Goal: Information Seeking & Learning: Check status

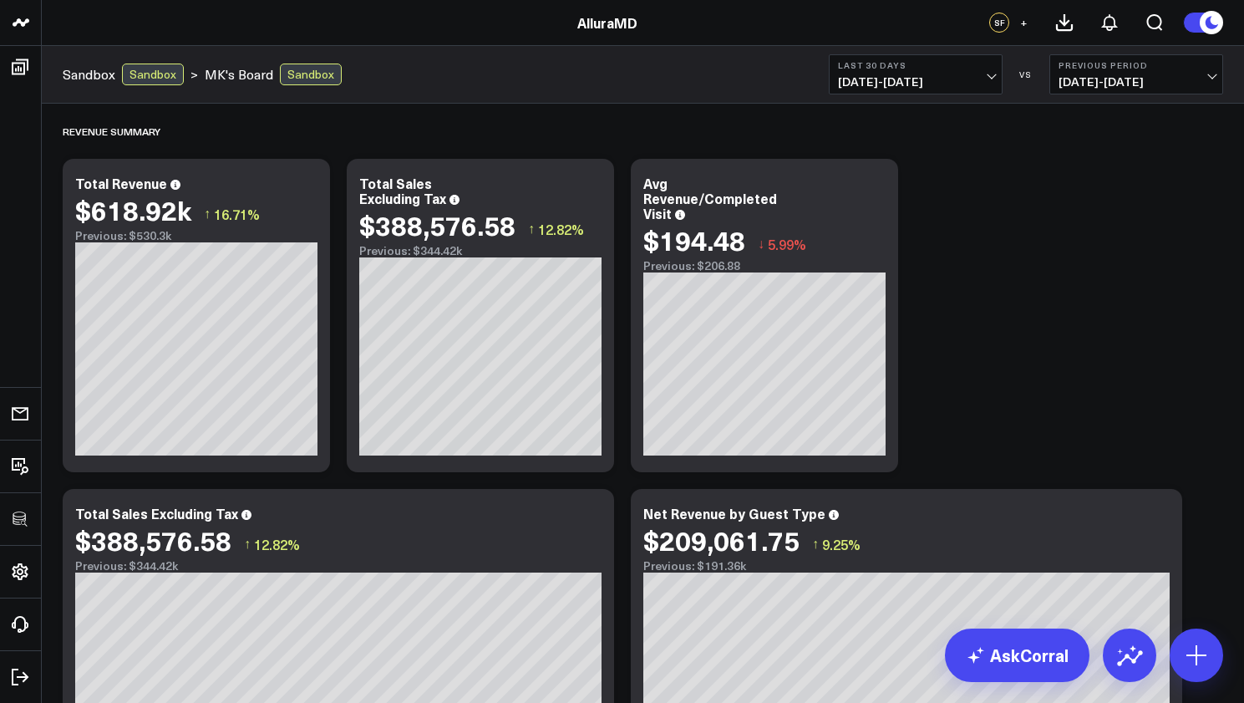
click at [980, 79] on span "07/20/25 - 08/18/25" at bounding box center [915, 81] width 155 height 13
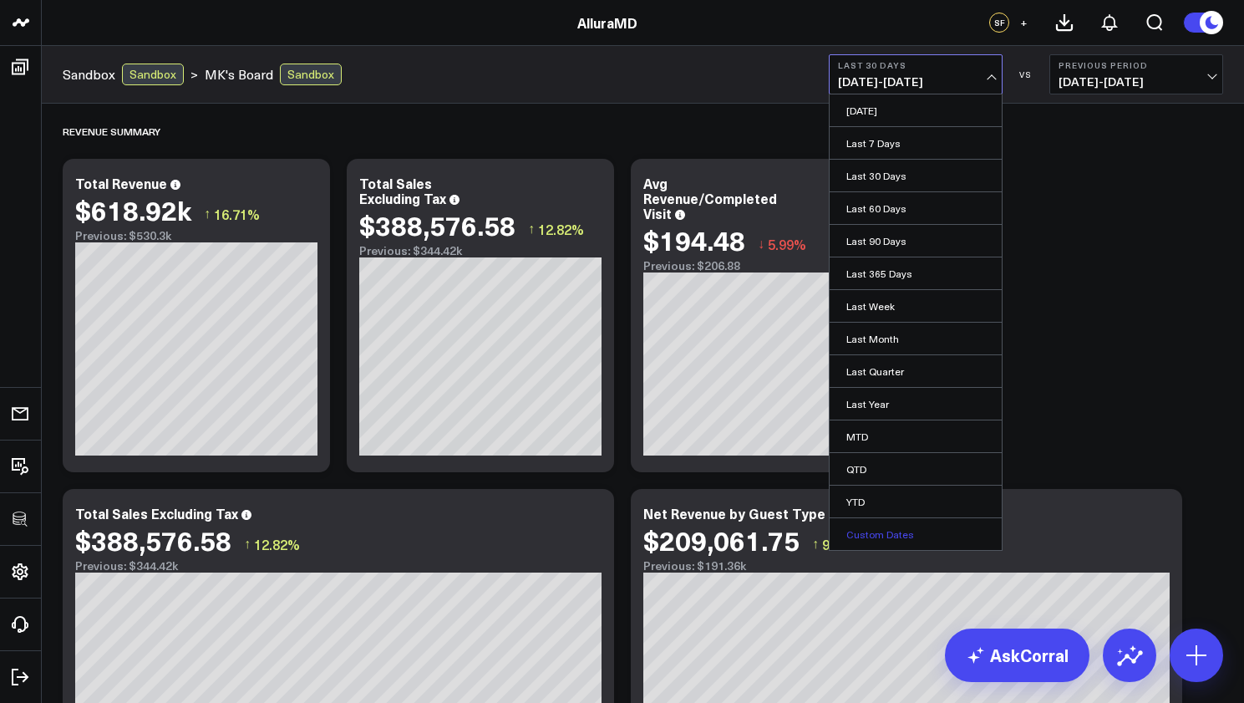
click at [920, 529] on link "Custom Dates" at bounding box center [915, 534] width 172 height 32
select select "7"
select select "2025"
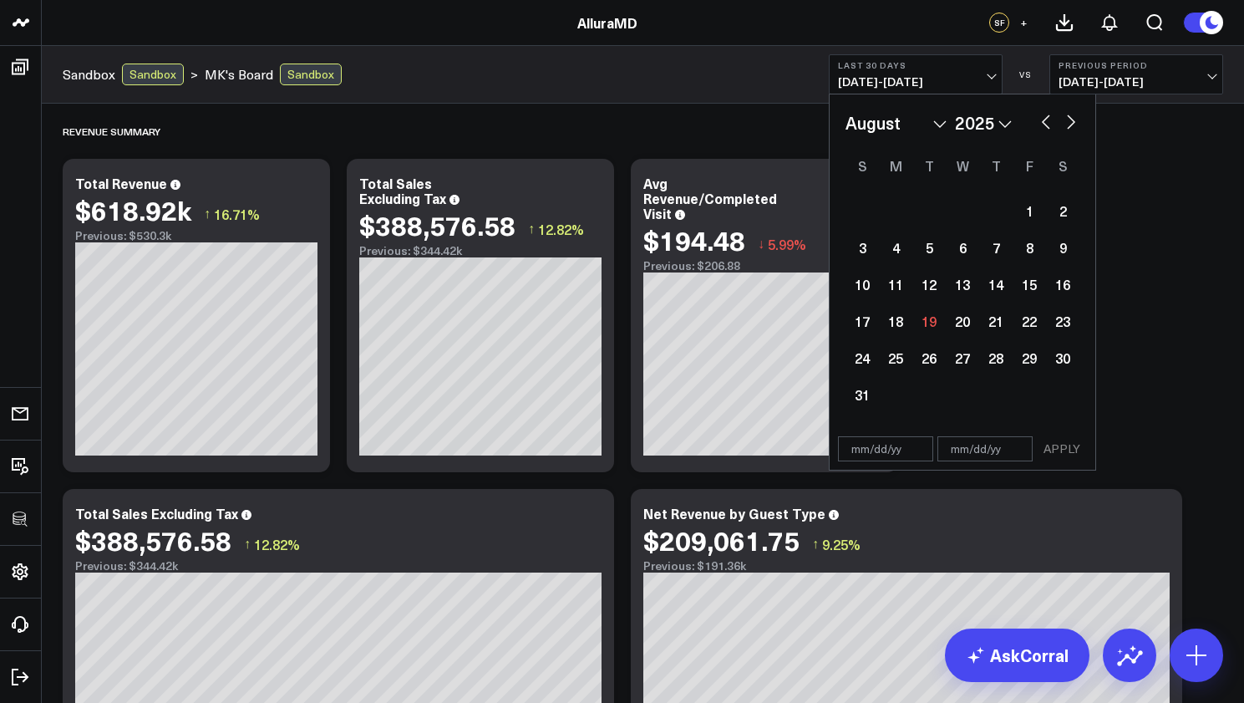
click at [1051, 122] on button "button" at bounding box center [1045, 120] width 17 height 20
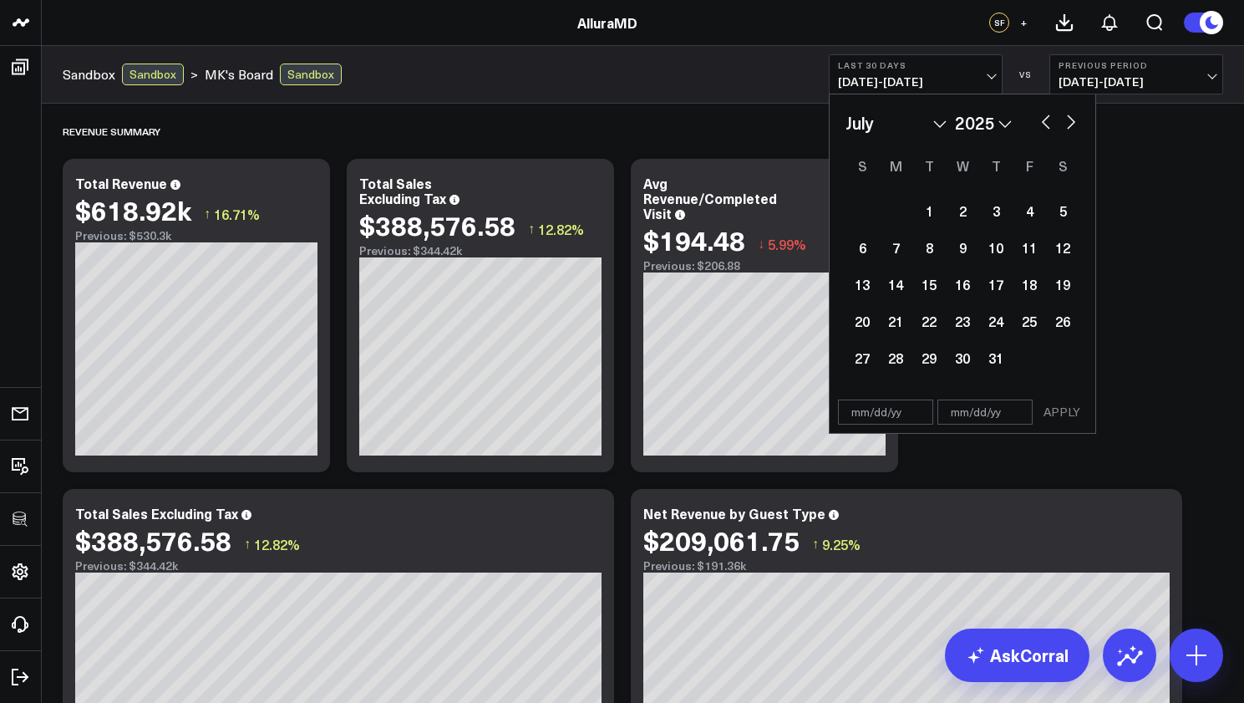
click at [1051, 122] on button "button" at bounding box center [1045, 120] width 17 height 20
select select "4"
select select "2025"
click at [1050, 122] on button "button" at bounding box center [1045, 120] width 17 height 20
select select "3"
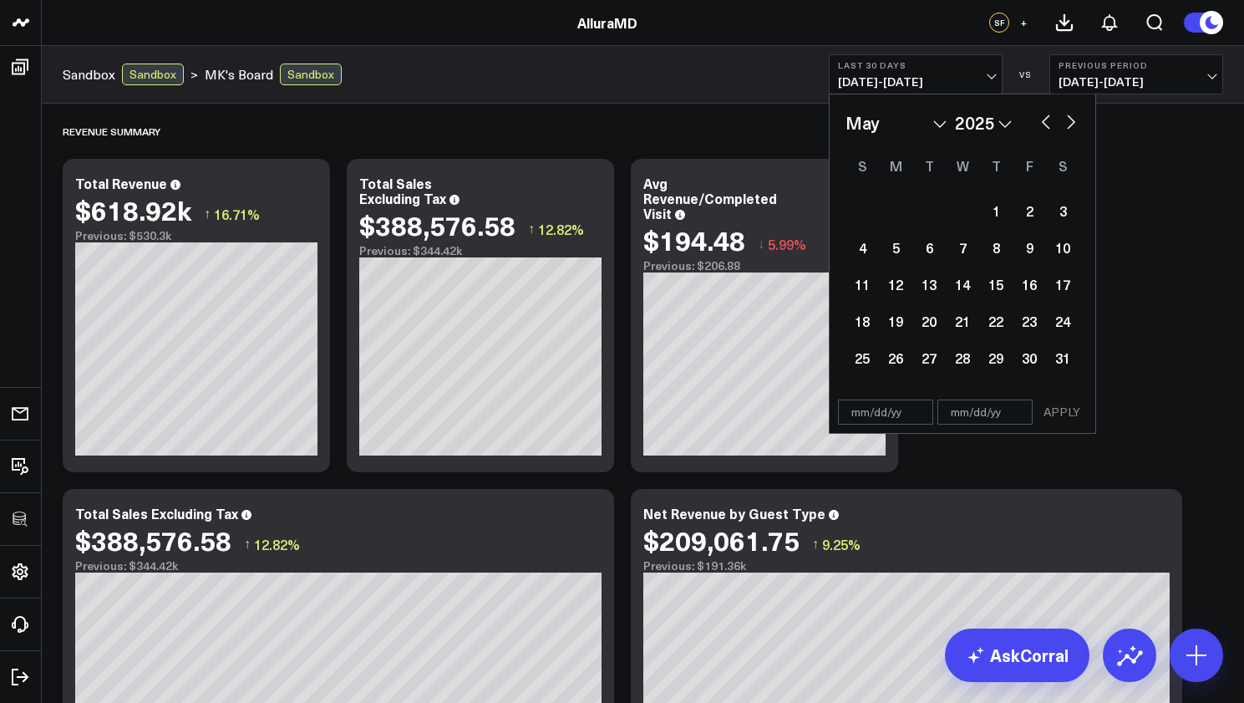
select select "2025"
click at [1050, 122] on button "button" at bounding box center [1045, 120] width 17 height 20
select select "2"
select select "2025"
click at [1050, 122] on button "button" at bounding box center [1045, 120] width 17 height 20
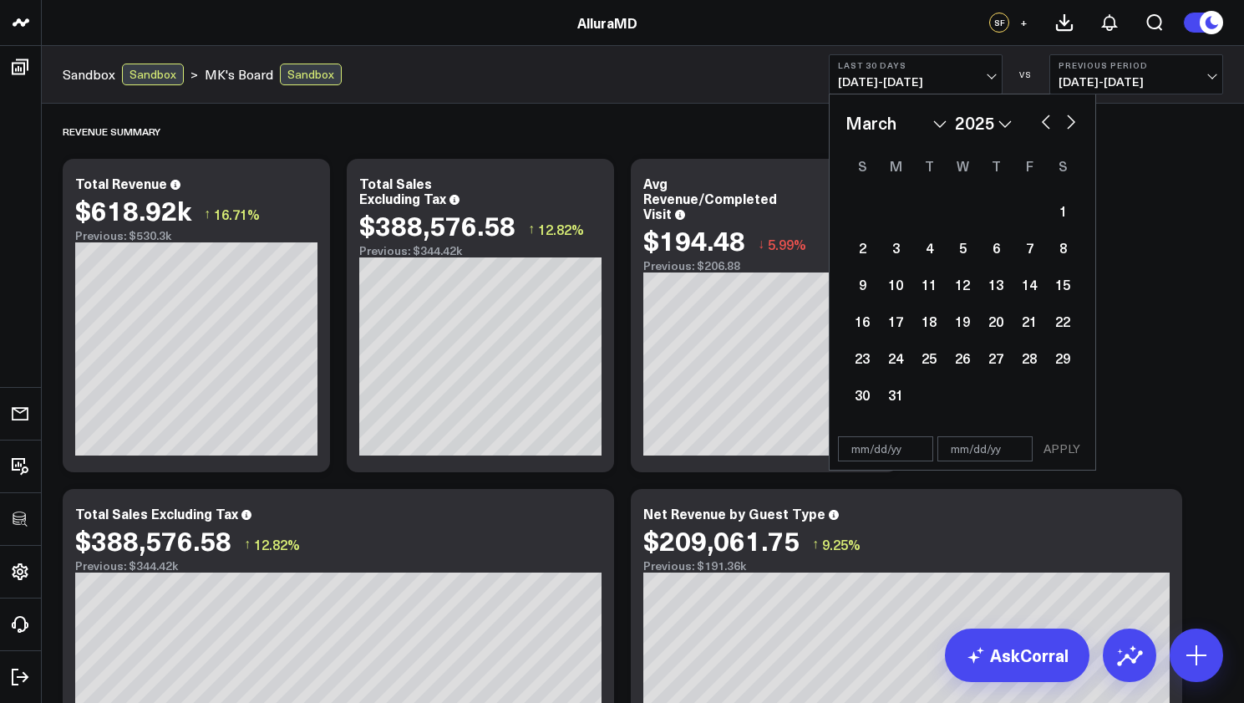
select select "1"
select select "2025"
click at [1049, 122] on button "button" at bounding box center [1045, 120] width 17 height 20
select select "2025"
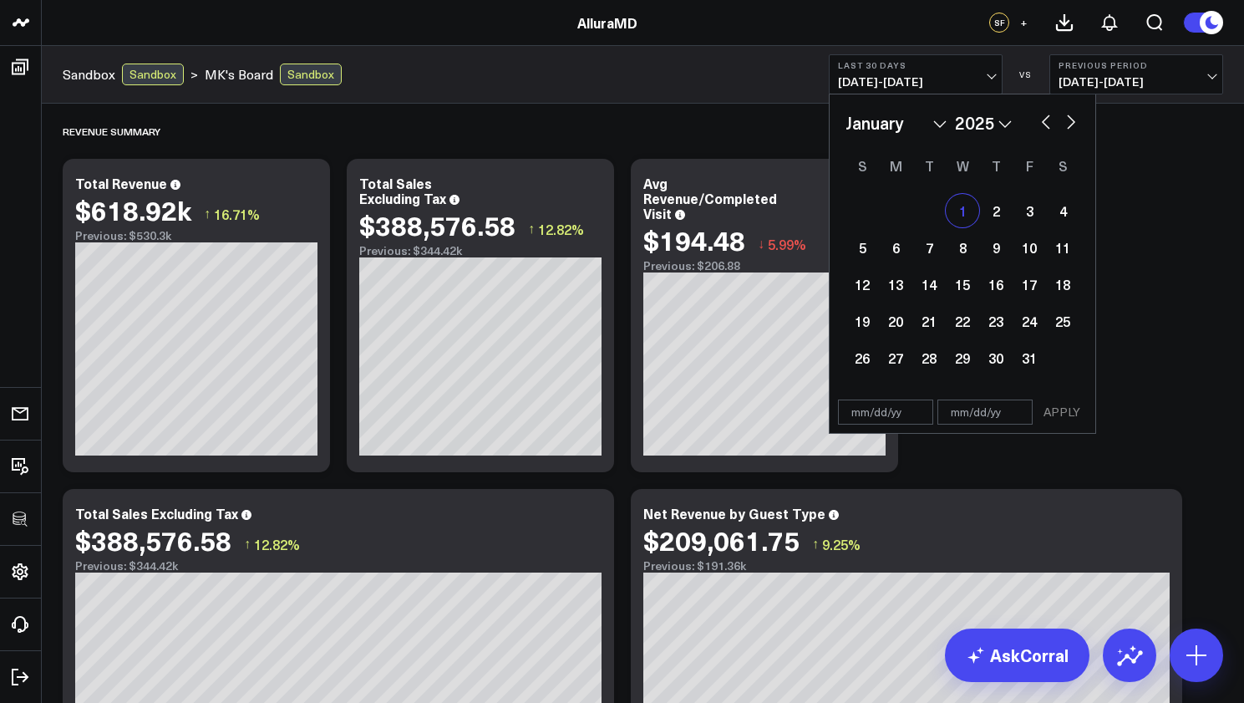
click at [972, 207] on div "1" at bounding box center [962, 210] width 33 height 33
type input "01/01/25"
select select "2025"
click at [1063, 127] on button "button" at bounding box center [1071, 120] width 17 height 20
select select "1"
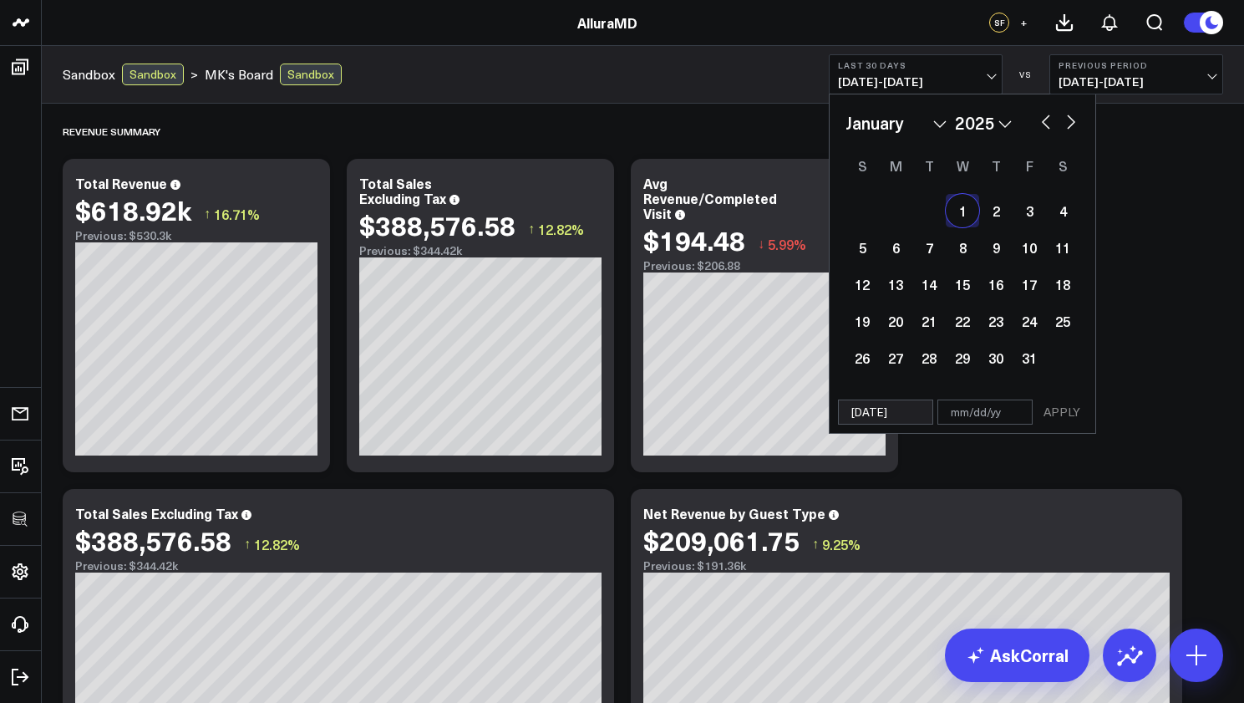
select select "2025"
click at [1066, 125] on button "button" at bounding box center [1071, 120] width 17 height 20
select select "3"
select select "2025"
click at [1066, 125] on button "button" at bounding box center [1071, 120] width 17 height 20
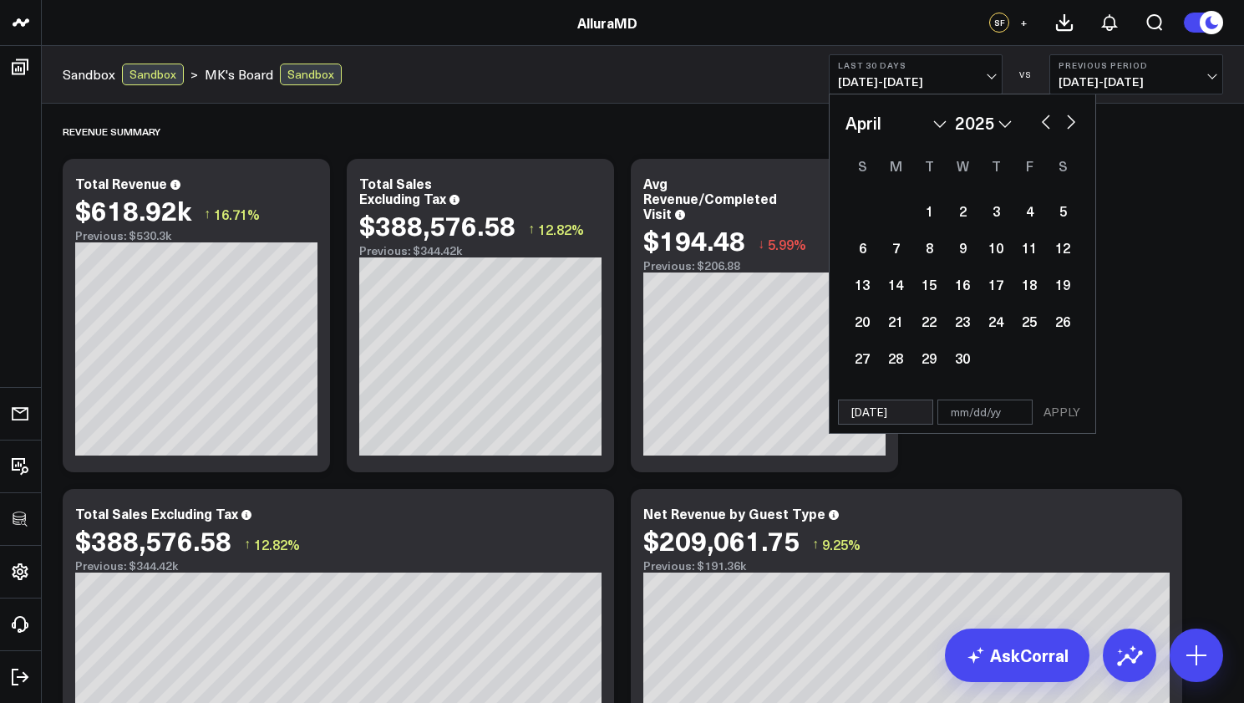
select select "4"
select select "2025"
click at [1065, 125] on button "button" at bounding box center [1071, 120] width 17 height 20
select select "5"
select select "2025"
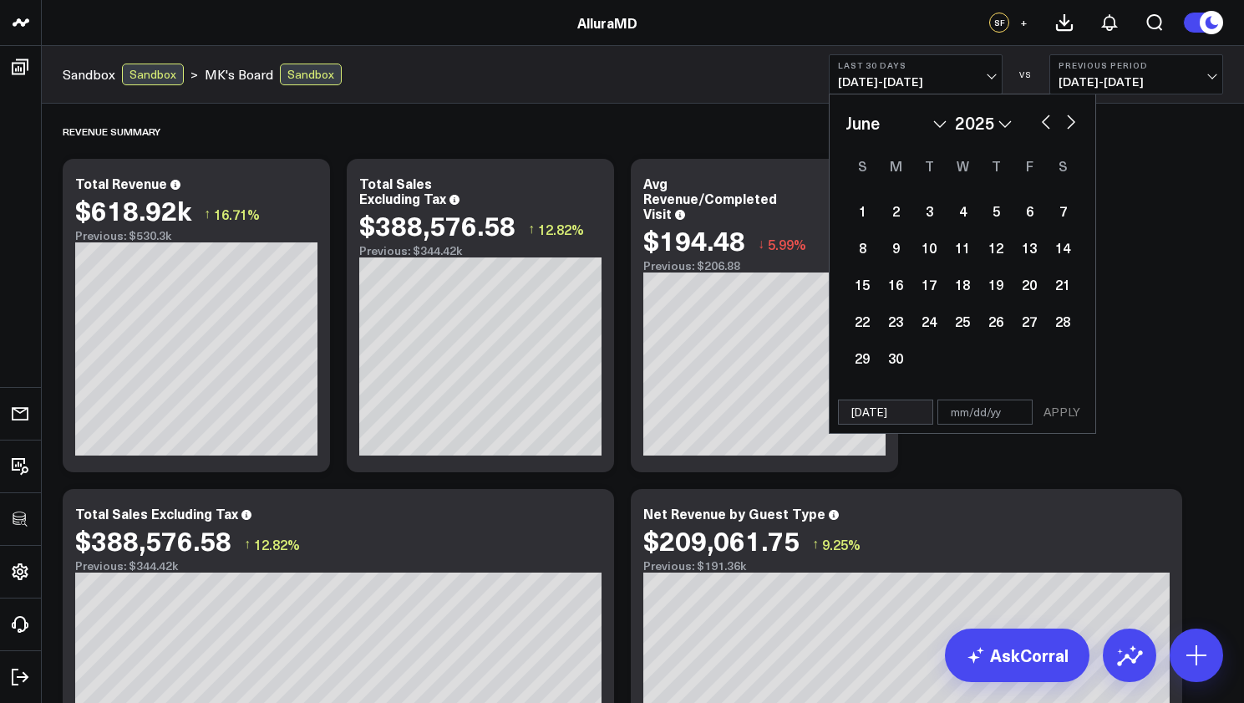
click at [1065, 126] on button "button" at bounding box center [1071, 120] width 17 height 20
select select "6"
select select "2025"
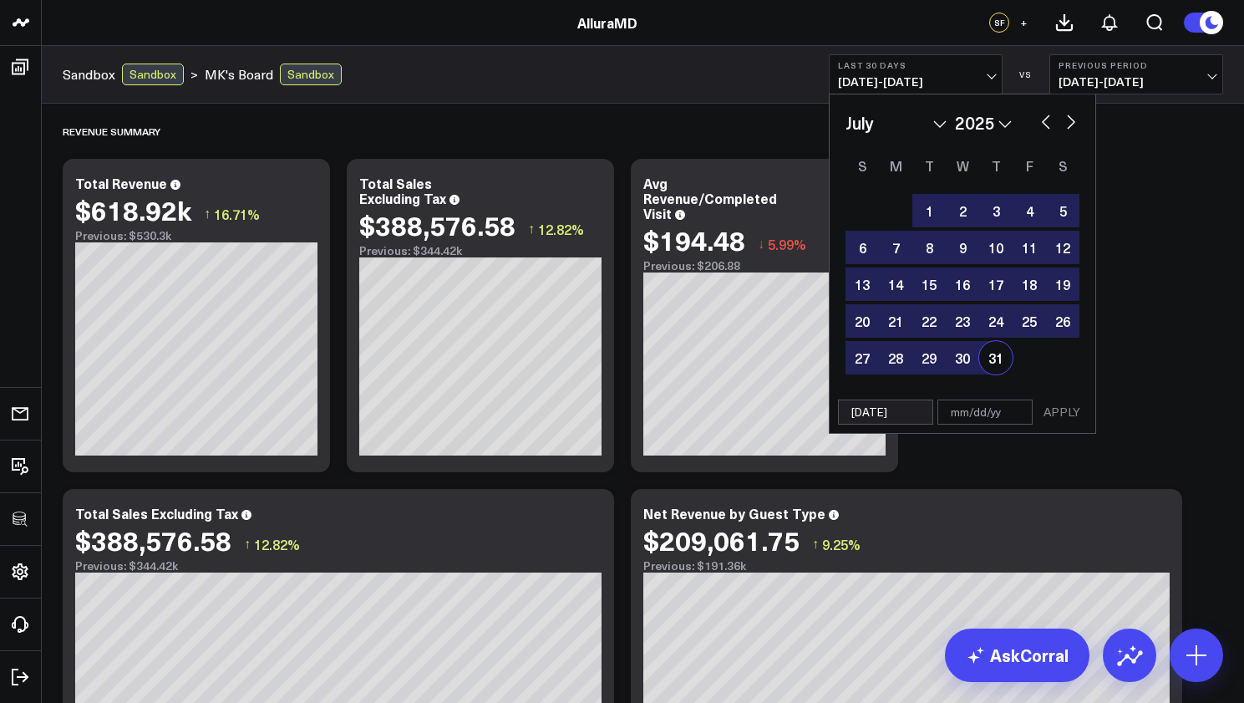
click at [1006, 355] on div "31" at bounding box center [995, 357] width 33 height 33
type input "07/31/25"
select select "6"
select select "2025"
click at [1060, 408] on button "APPLY" at bounding box center [1062, 411] width 50 height 25
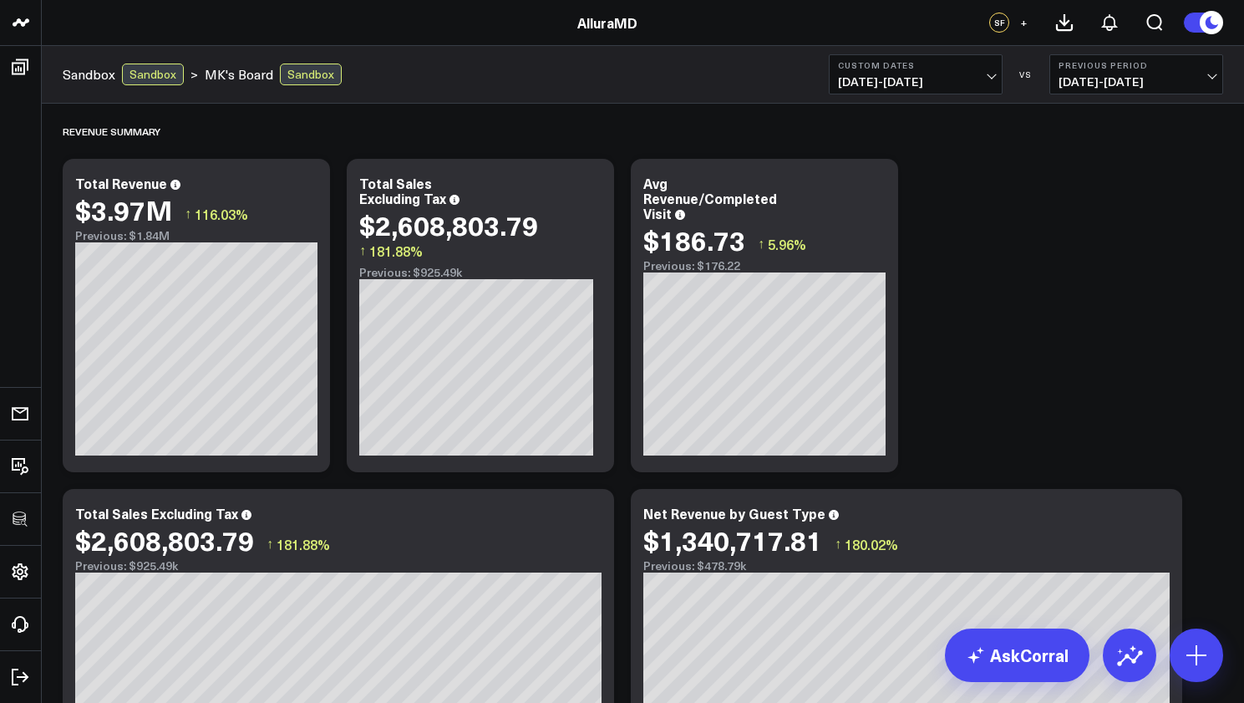
click at [600, 192] on icon at bounding box center [591, 185] width 20 height 20
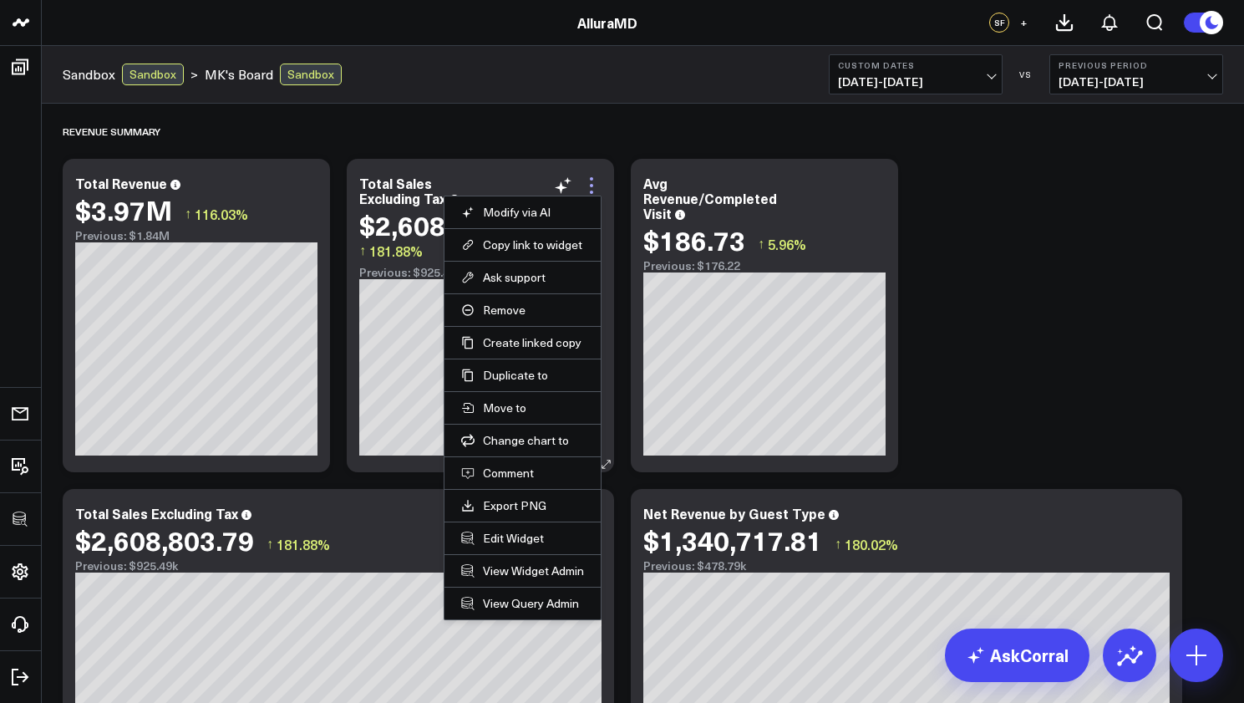
click at [592, 186] on icon at bounding box center [591, 185] width 3 height 3
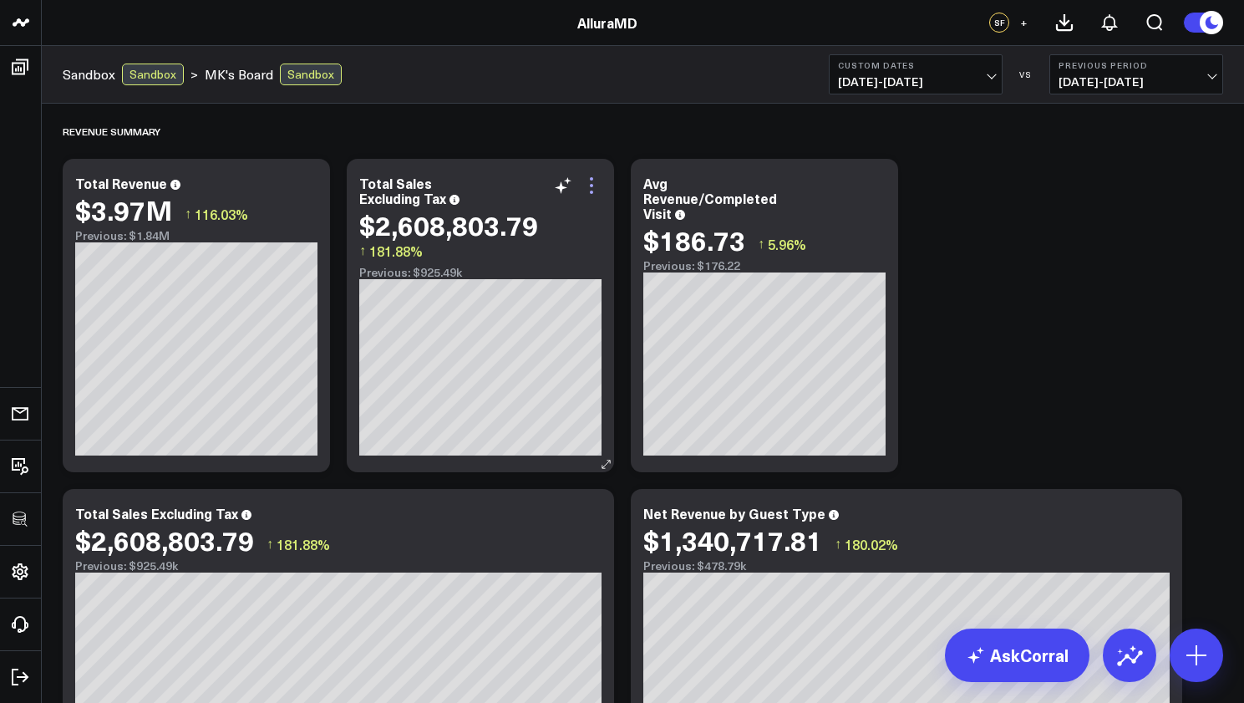
click at [592, 186] on icon at bounding box center [591, 185] width 3 height 3
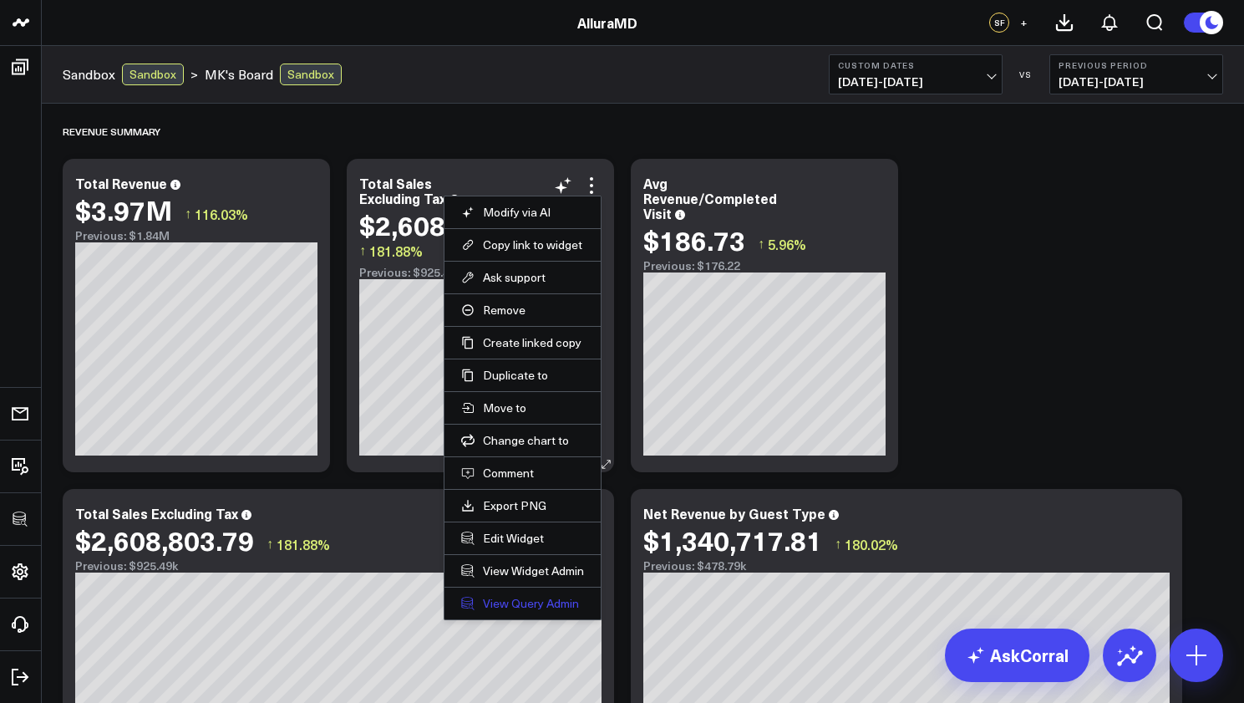
click at [525, 600] on link "View Query Admin" at bounding box center [522, 603] width 123 height 15
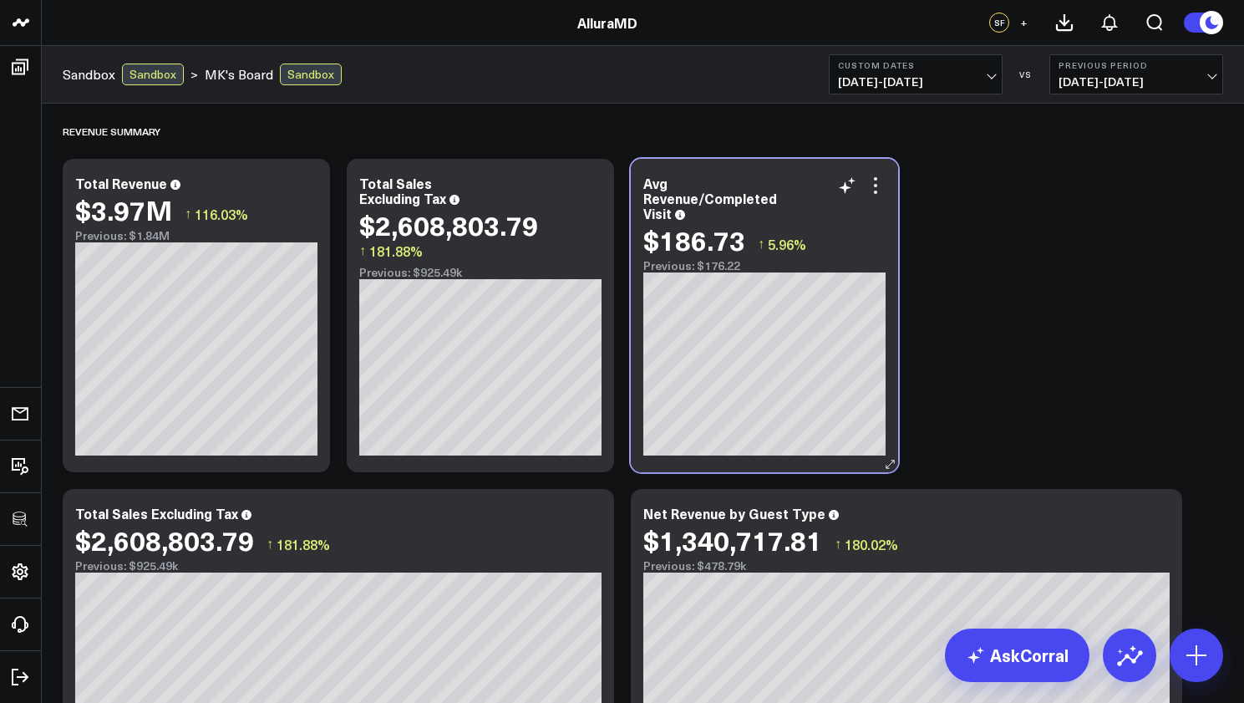
click at [632, 344] on div "Avg Revenue/Completed Visit $186.73 ↑ 5.96% Previous: $176.22" at bounding box center [764, 315] width 267 height 313
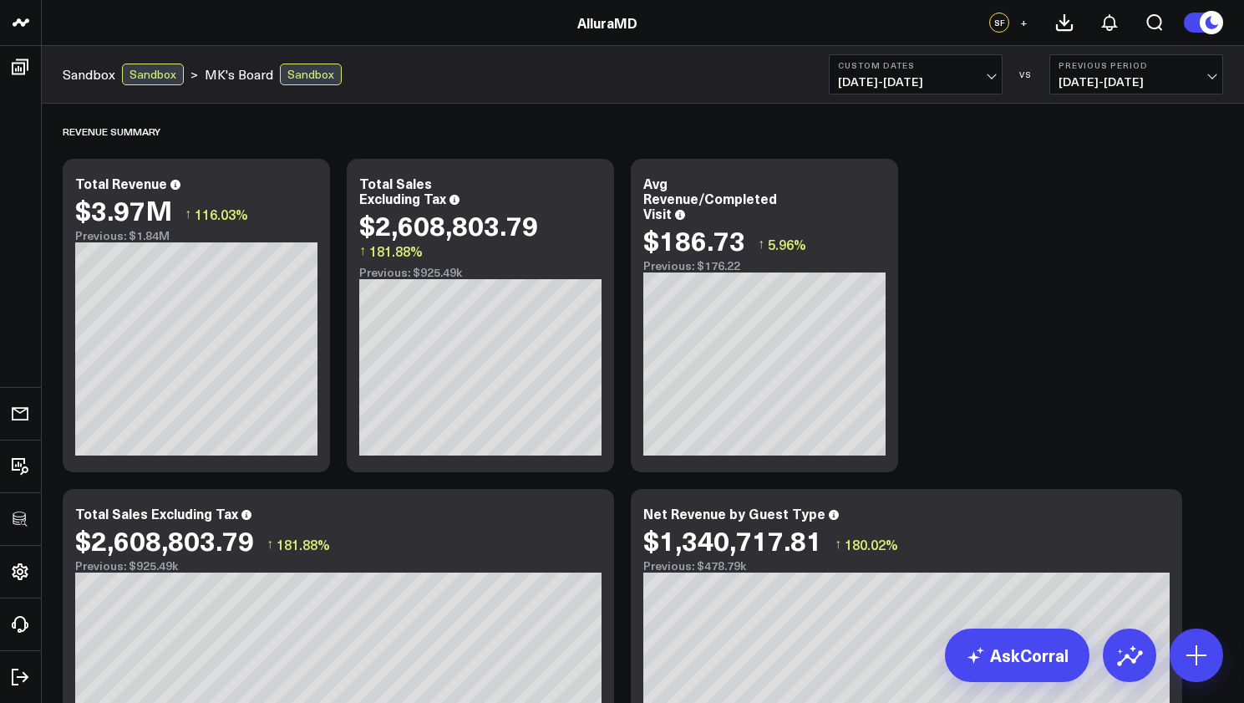
click at [426, 2] on header "3725 Test 829 Studios Accenture Activant Capital Agriculture & Farming Demo All…" at bounding box center [622, 23] width 1244 height 46
click at [589, 187] on icon at bounding box center [591, 185] width 20 height 20
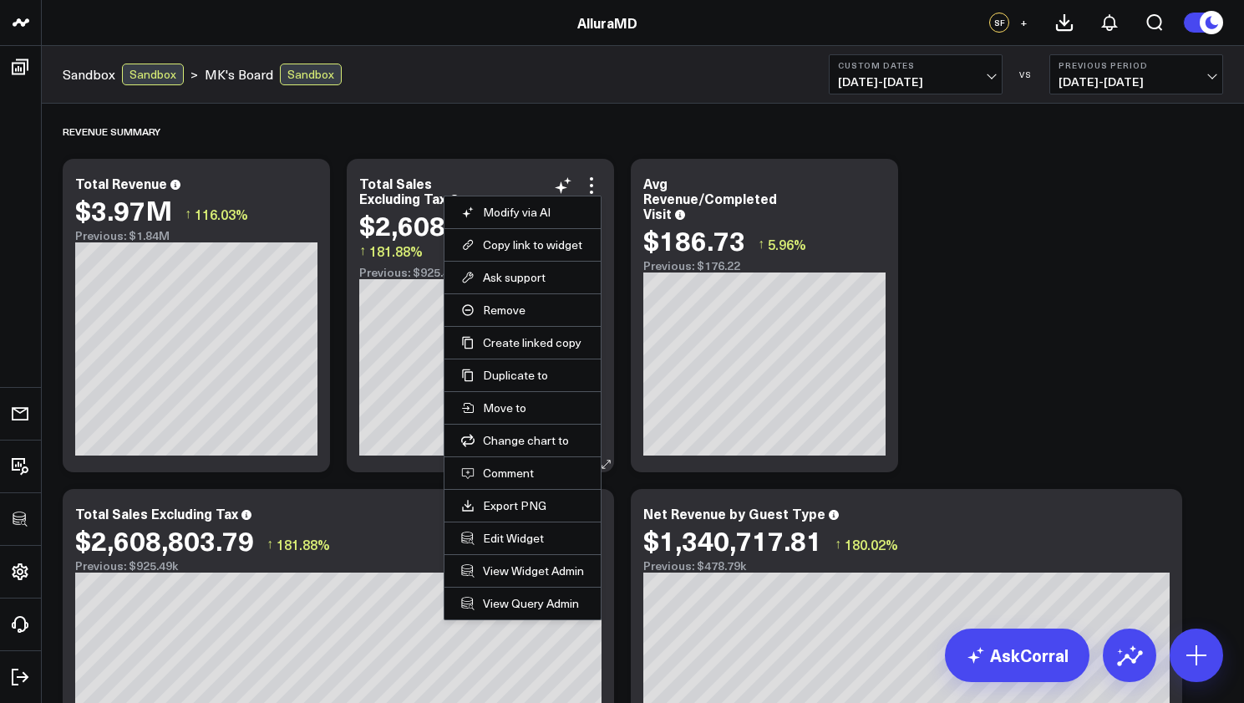
click at [507, 175] on div "Total Sales Excluding Tax $2,608,803.79 ↑ 181.88% Previous: $925.49k" at bounding box center [480, 315] width 267 height 313
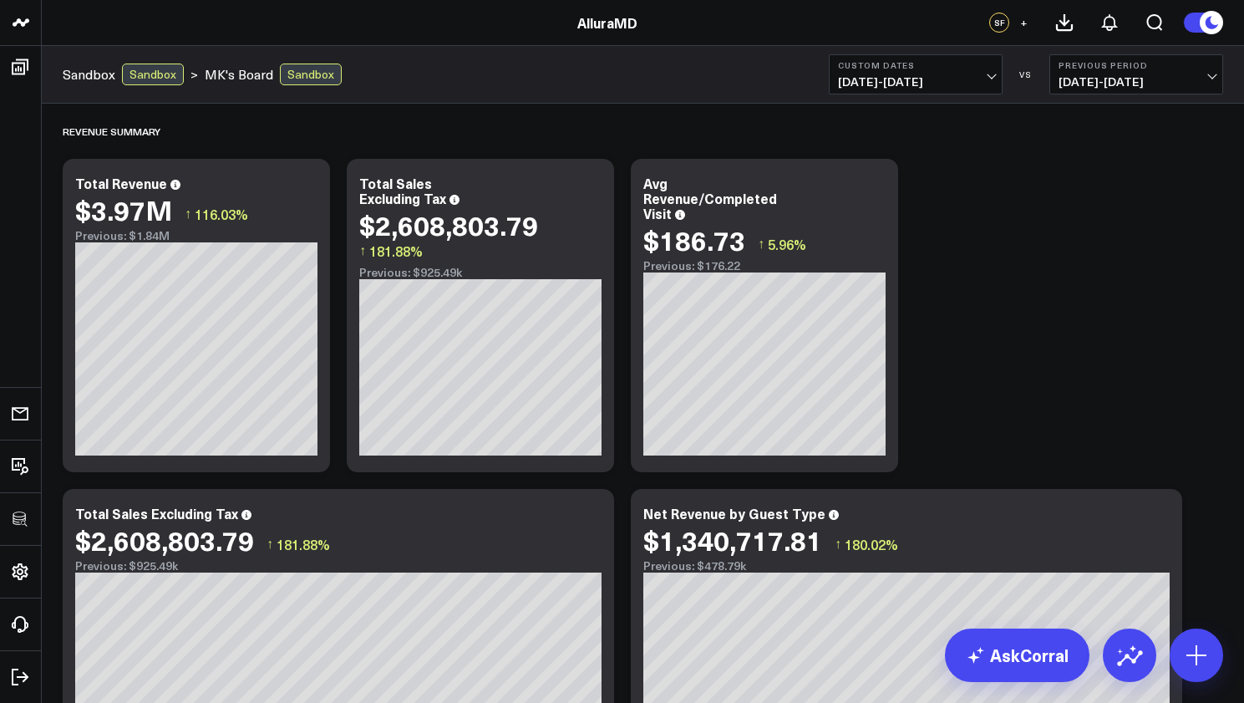
click at [1142, 89] on span "06/03/24 - 12/31/24" at bounding box center [1135, 81] width 155 height 13
click at [943, 73] on button "Custom Dates 01/01/25 - 07/31/25" at bounding box center [916, 74] width 174 height 40
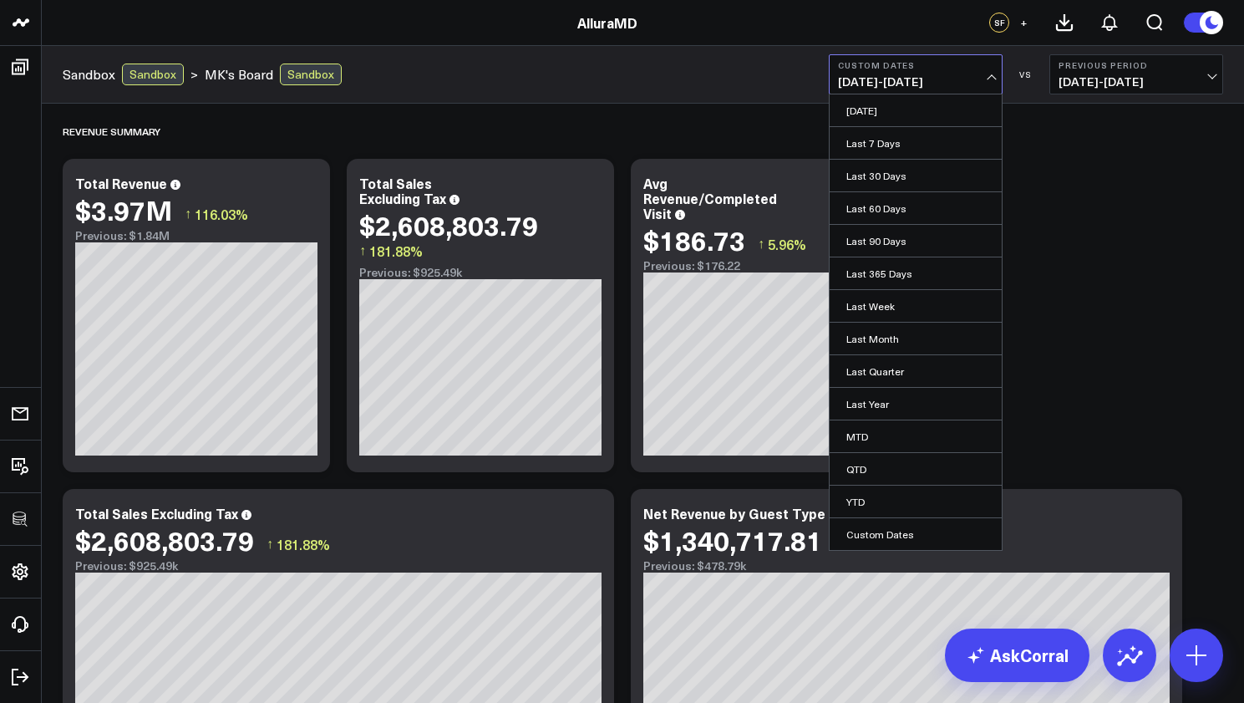
click at [915, 81] on span "01/01/25 - 07/31/25" at bounding box center [915, 81] width 155 height 13
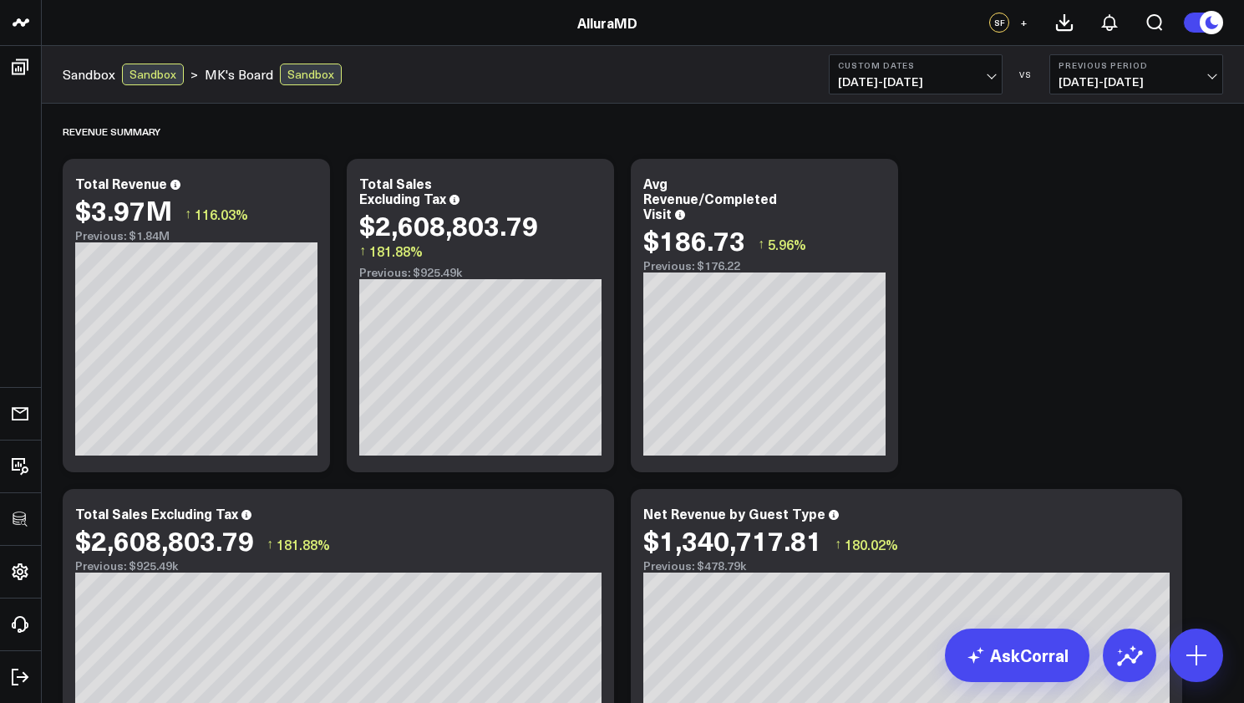
click at [915, 81] on span "01/01/25 - 07/31/25" at bounding box center [915, 81] width 155 height 13
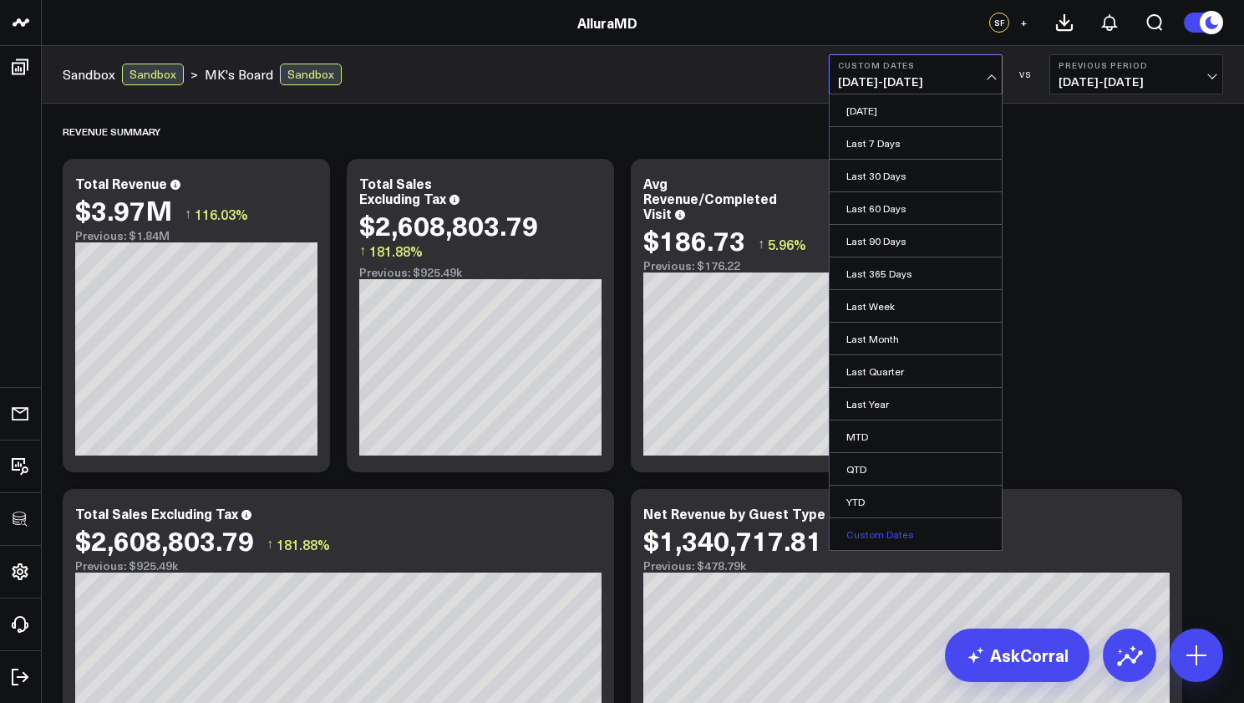
click at [885, 533] on link "Custom Dates" at bounding box center [915, 534] width 172 height 32
select select "7"
select select "2025"
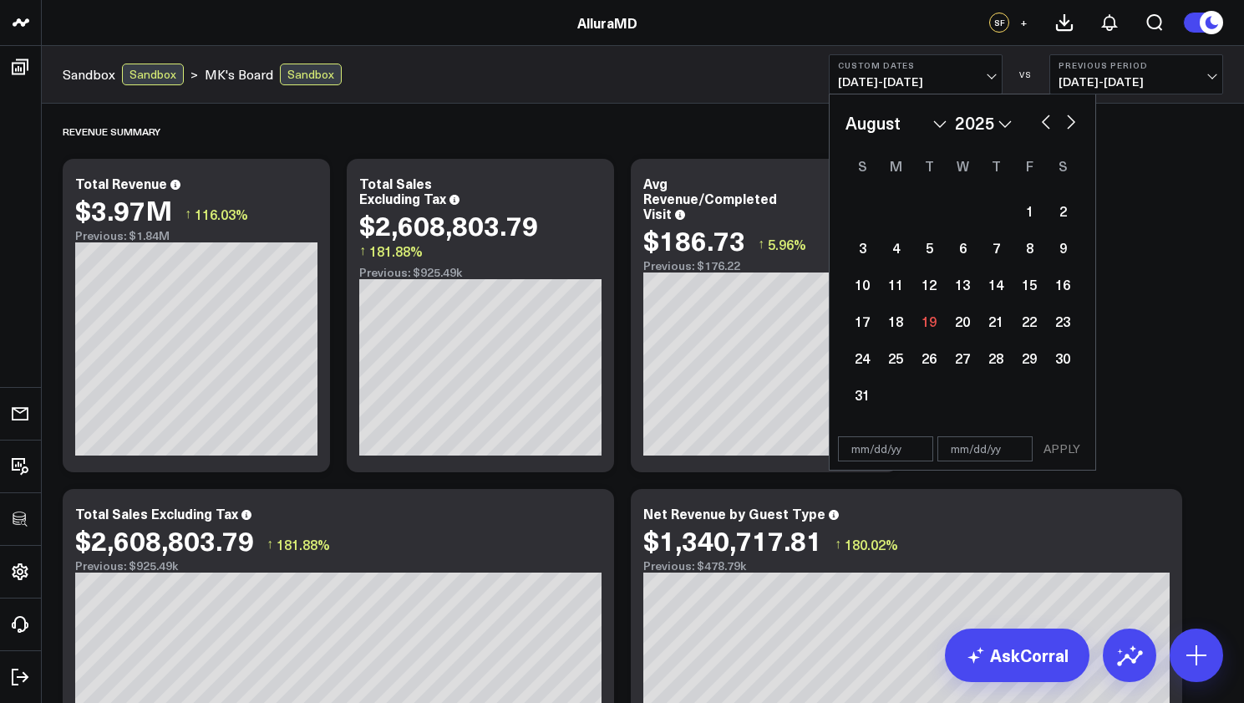
click at [1039, 120] on button "button" at bounding box center [1045, 120] width 17 height 20
select select "6"
select select "2025"
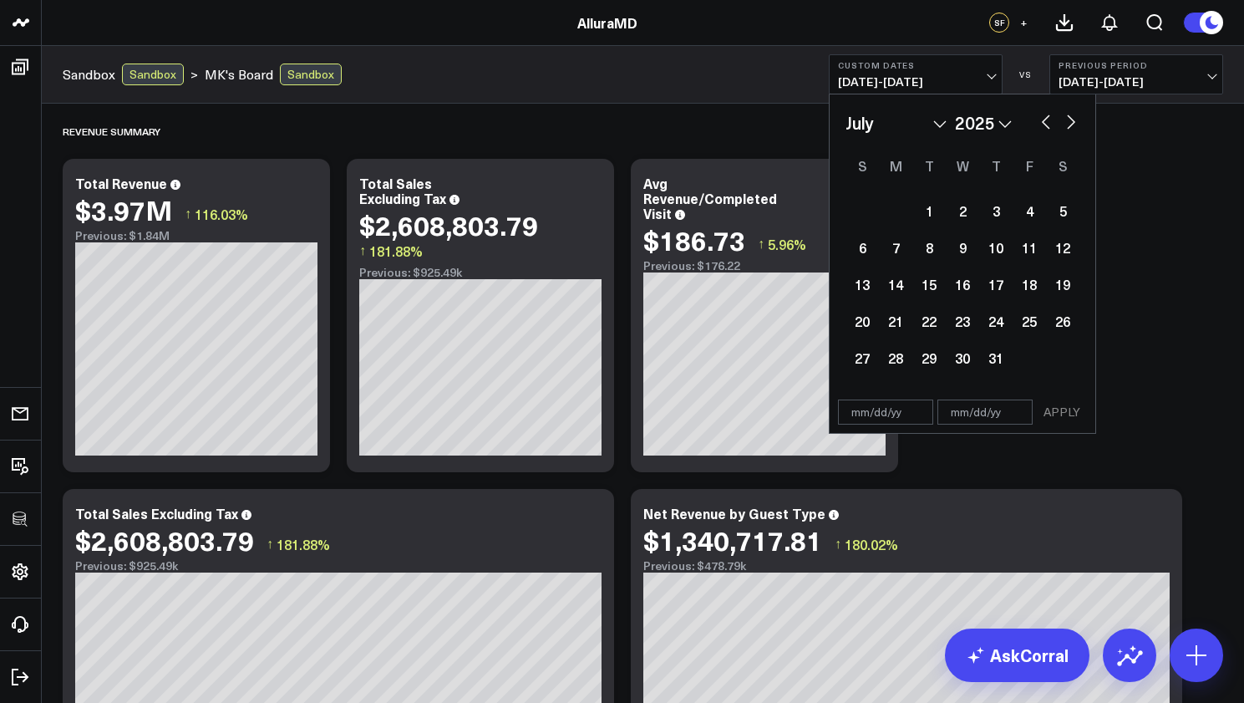
click at [1041, 120] on button "button" at bounding box center [1045, 120] width 17 height 20
select select "5"
select select "2025"
click at [891, 358] on div "30" at bounding box center [895, 357] width 33 height 33
type input "06/30/25"
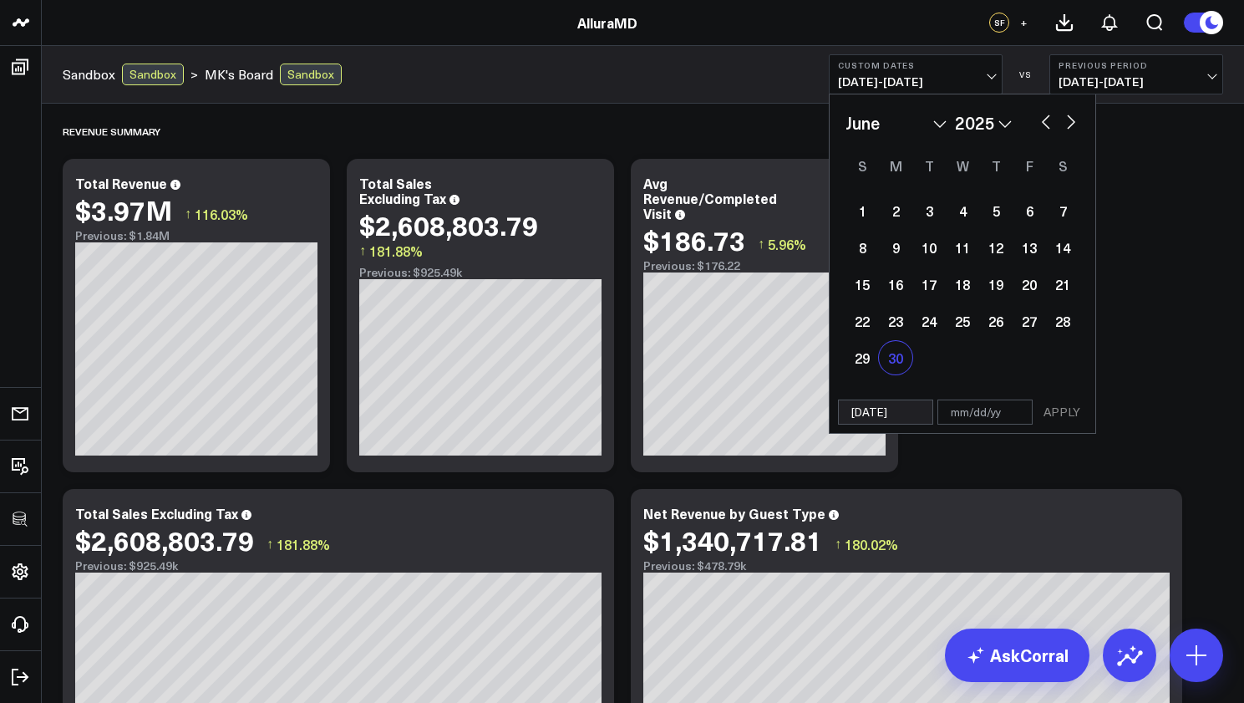
select select "5"
select select "2025"
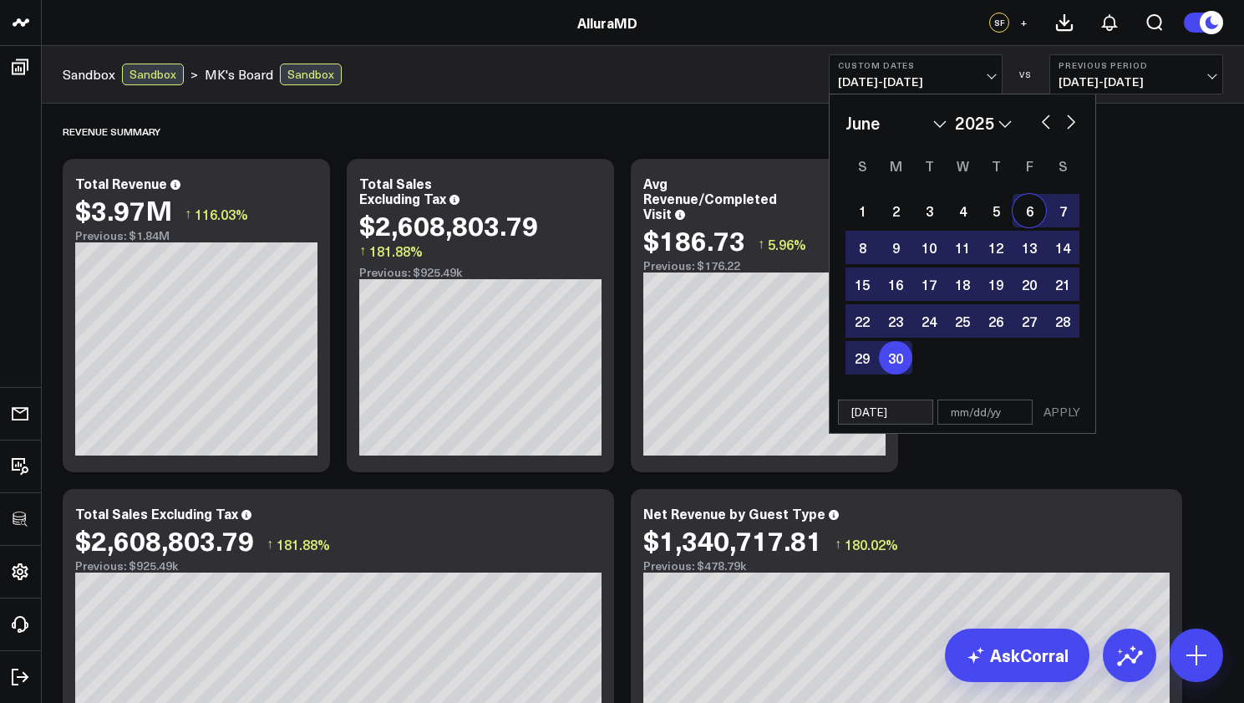
click at [1043, 124] on button "button" at bounding box center [1045, 120] width 17 height 20
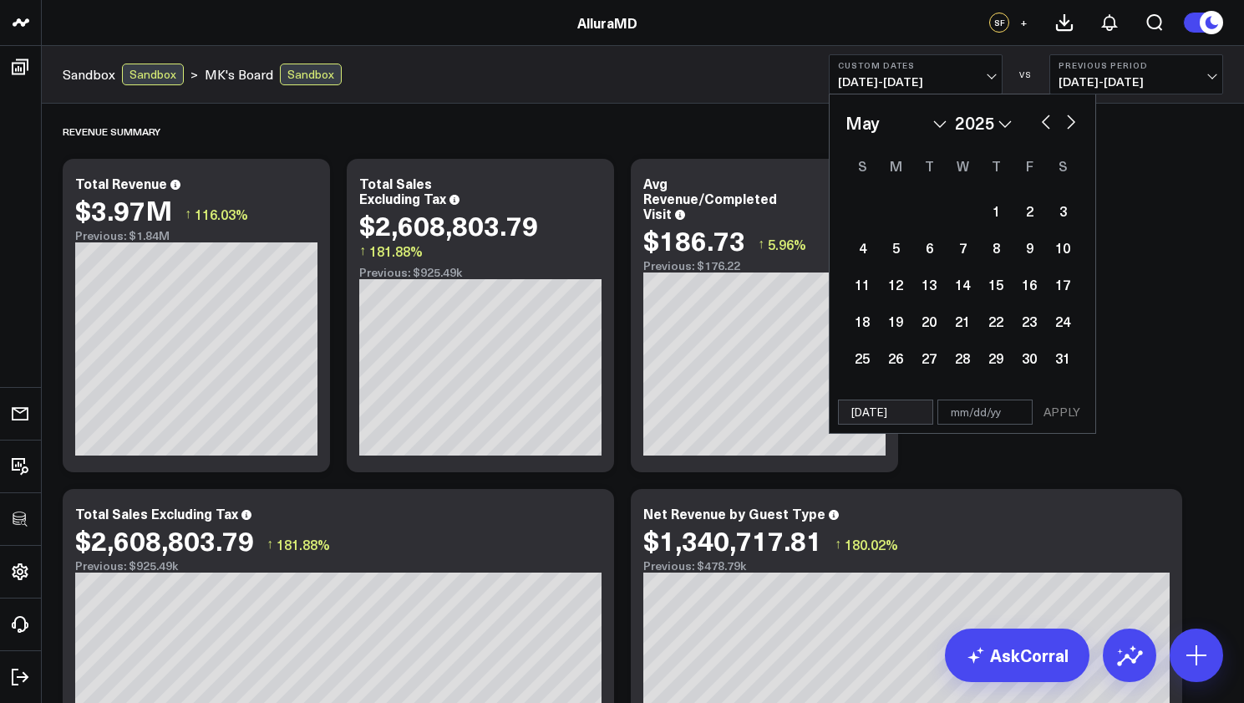
click at [1043, 124] on button "button" at bounding box center [1045, 120] width 17 height 20
select select "2"
select select "2025"
click at [1043, 124] on button "button" at bounding box center [1045, 120] width 17 height 20
select select "1"
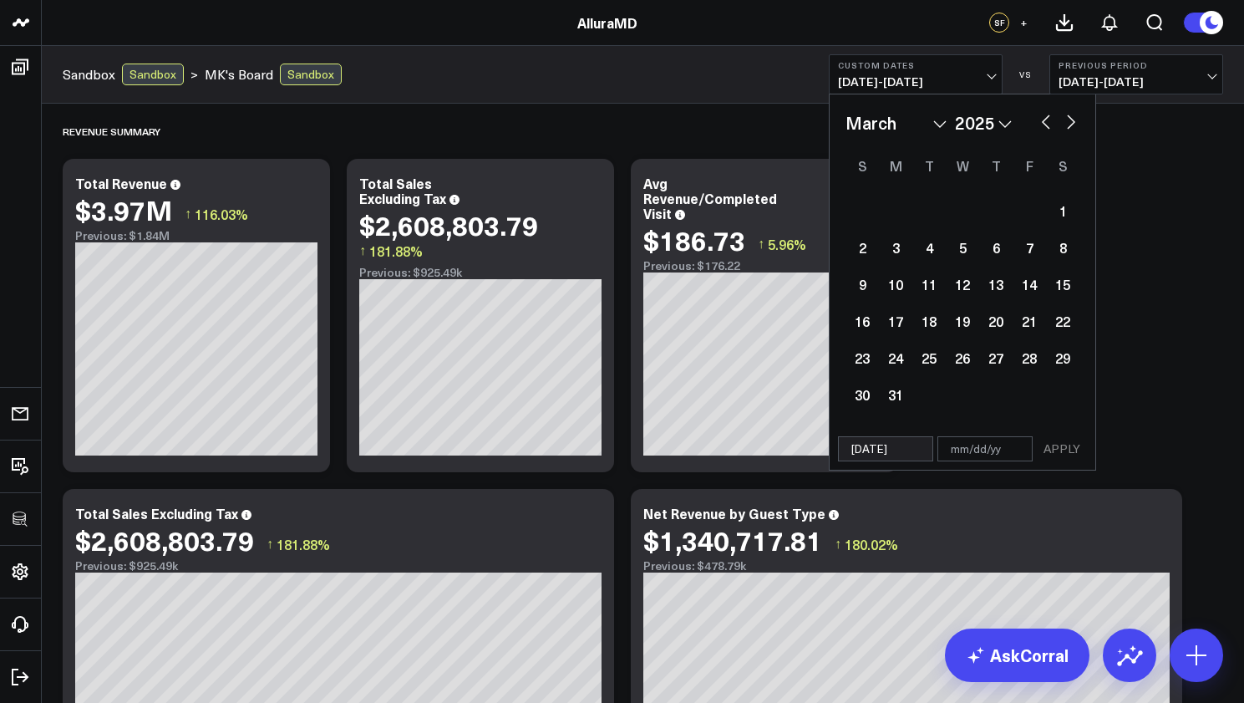
select select "2025"
click at [1043, 124] on button "button" at bounding box center [1045, 120] width 17 height 20
select select "2025"
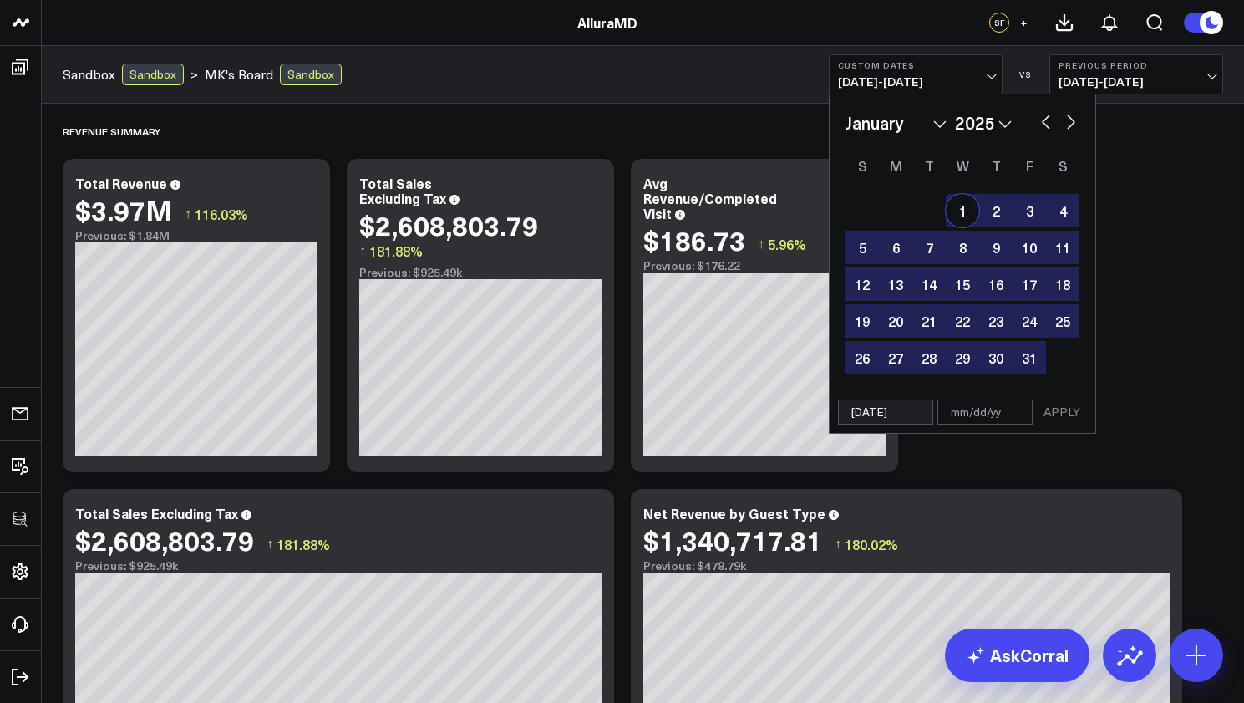
click at [970, 211] on div "1" at bounding box center [962, 210] width 33 height 33
type input "01/01/25"
type input "06/30/25"
select select "2025"
click at [1054, 411] on button "APPLY" at bounding box center [1062, 411] width 50 height 25
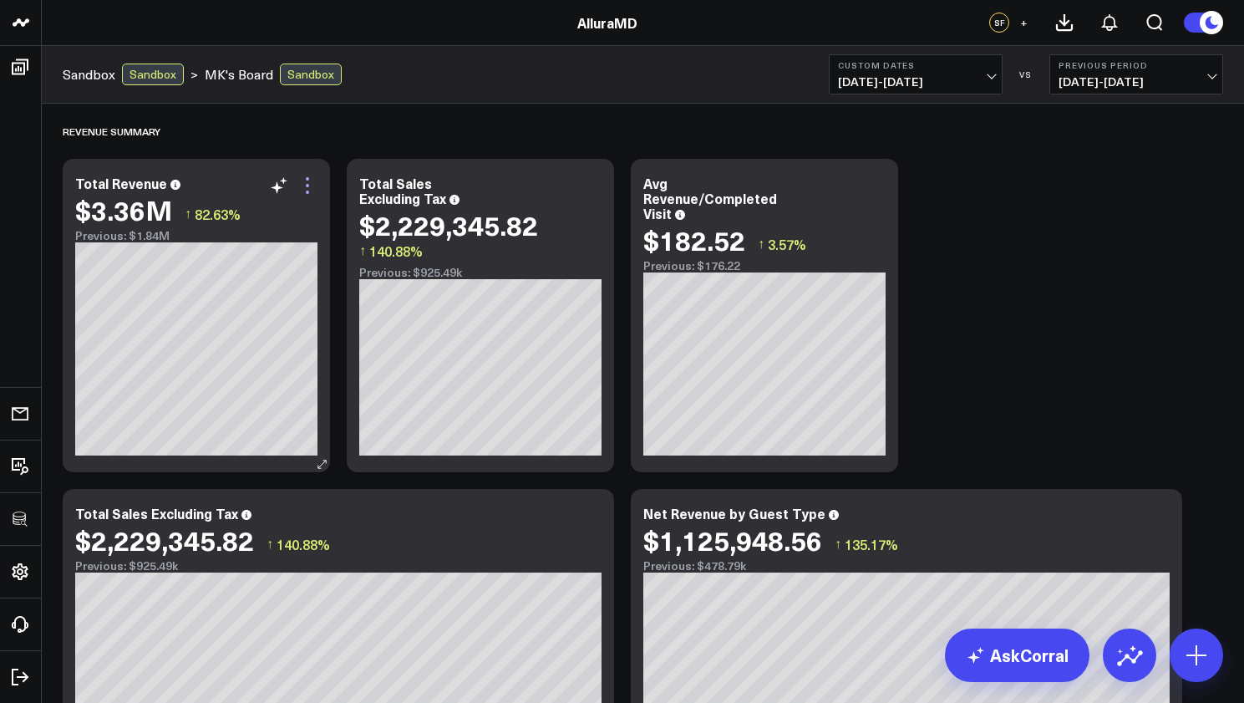
click at [314, 191] on icon at bounding box center [307, 185] width 20 height 20
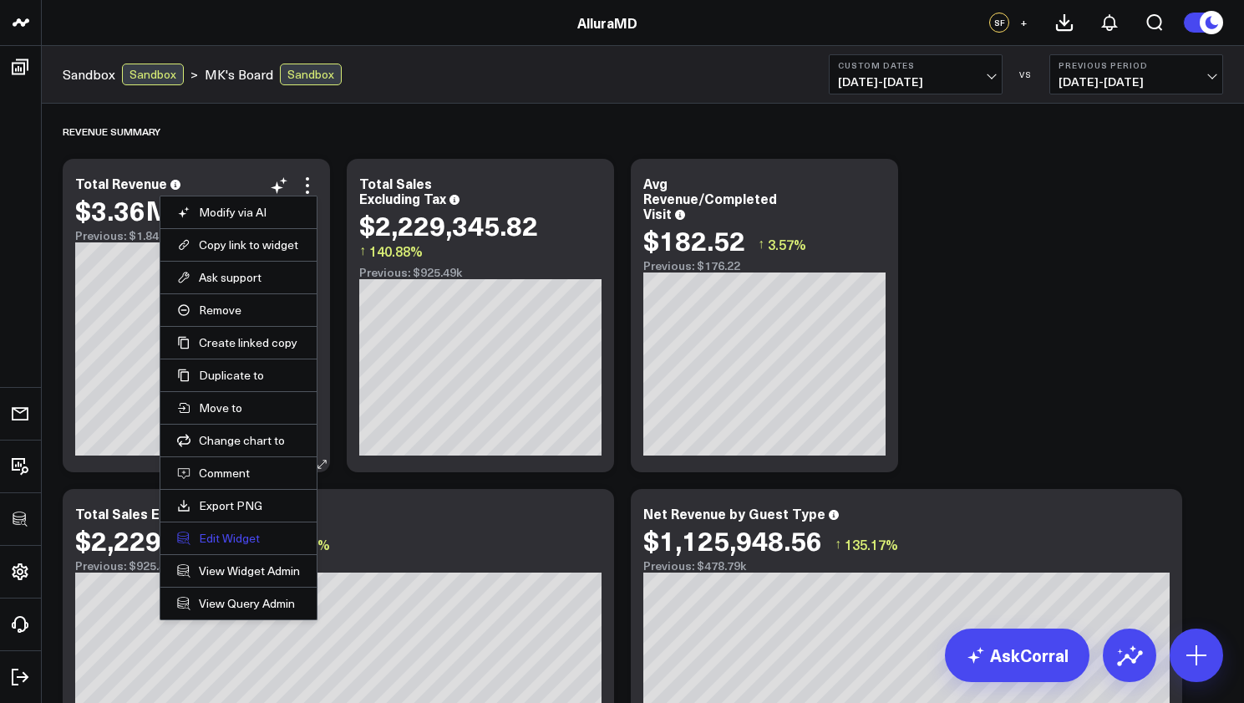
click at [231, 535] on button "Edit Widget" at bounding box center [238, 537] width 123 height 15
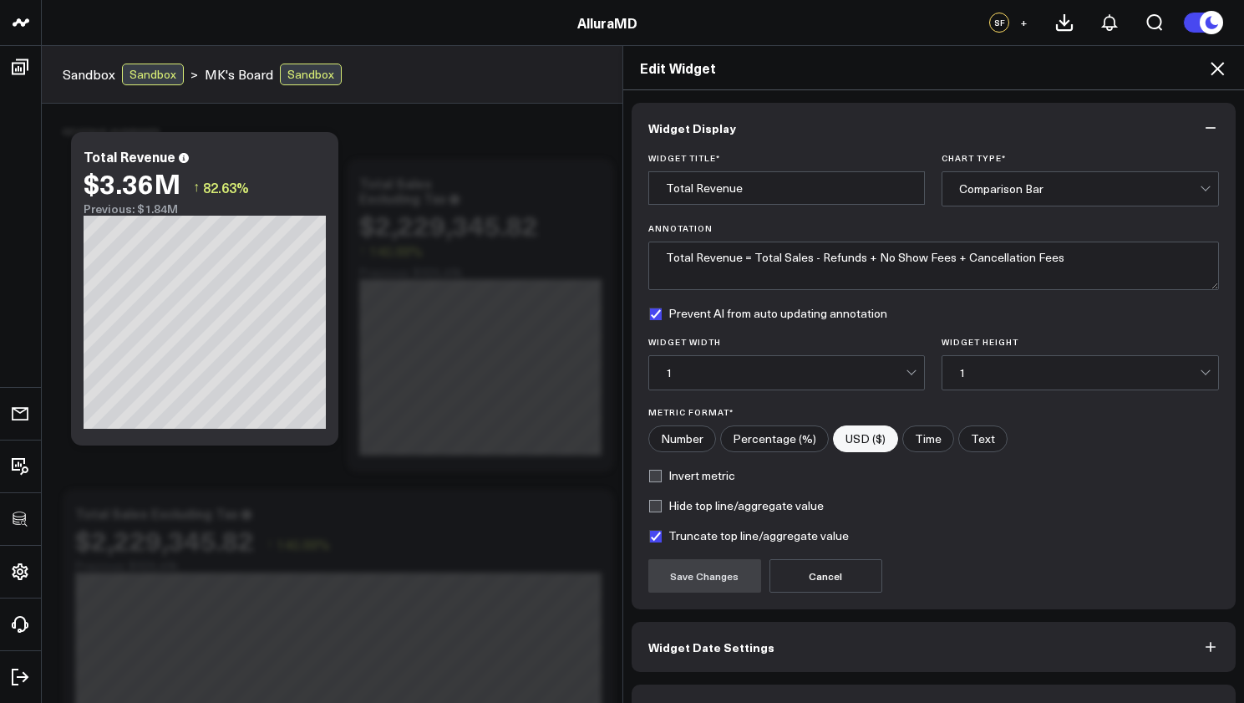
scroll to position [43, 0]
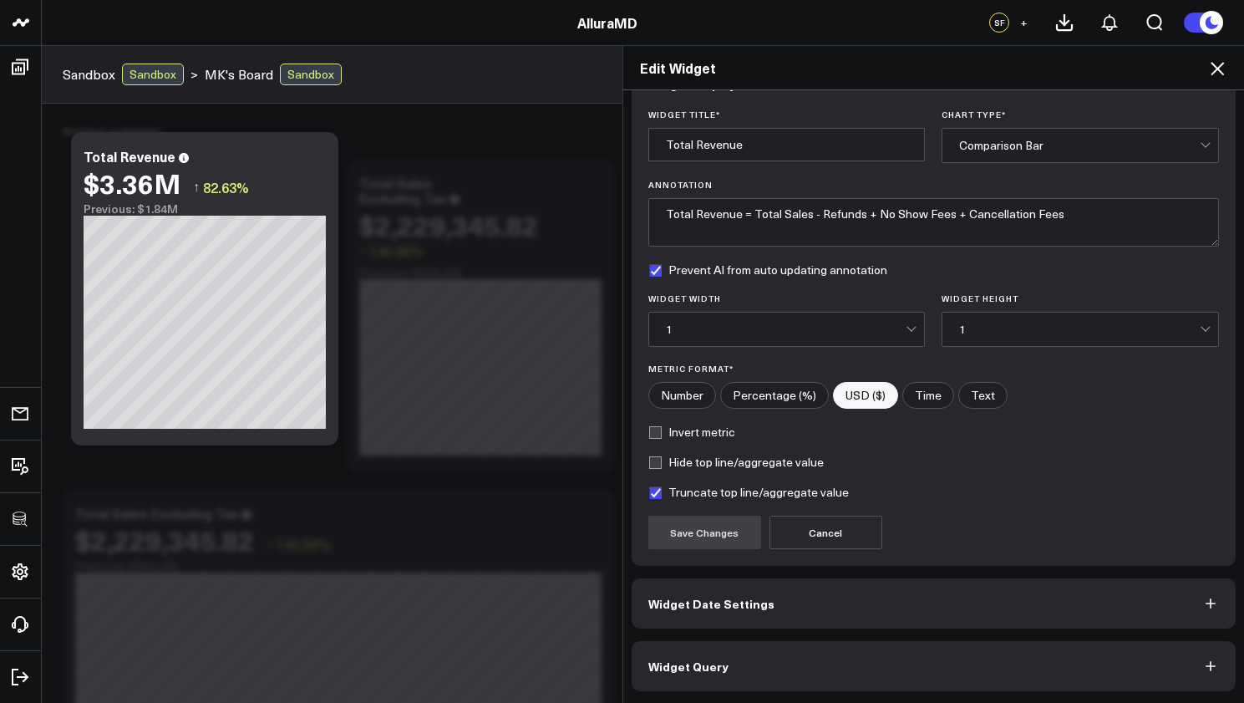
click at [456, 287] on div "Edit Widget Widget Display Widget Title * Total Revenue Chart Type * Comparison…" at bounding box center [622, 373] width 1244 height 657
click at [1212, 77] on icon at bounding box center [1217, 68] width 20 height 20
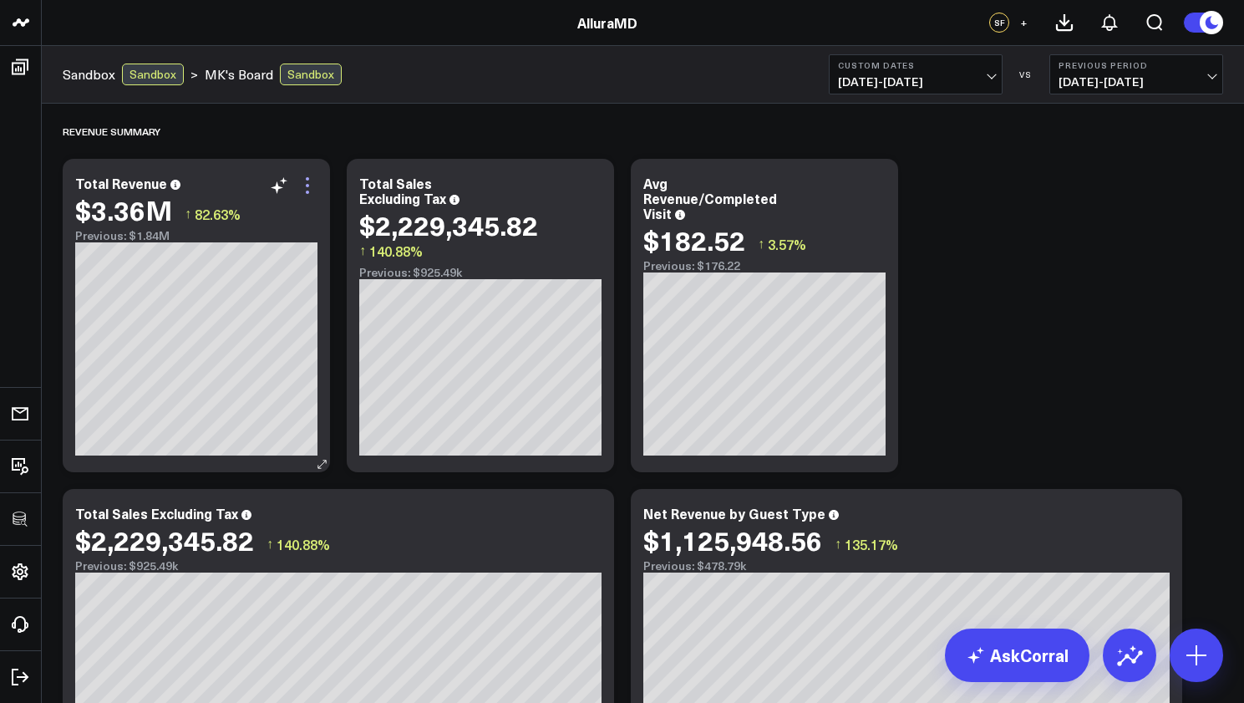
click at [304, 181] on icon at bounding box center [307, 185] width 20 height 20
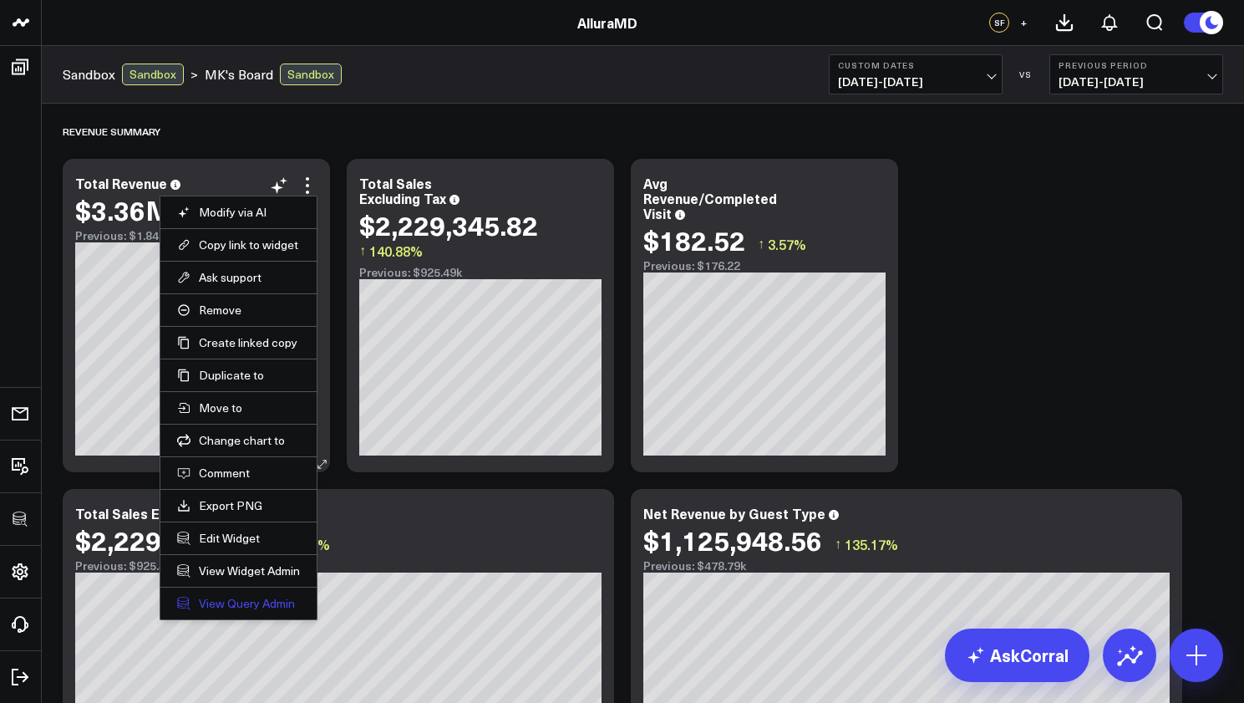
click at [260, 601] on link "View Query Admin" at bounding box center [238, 603] width 123 height 15
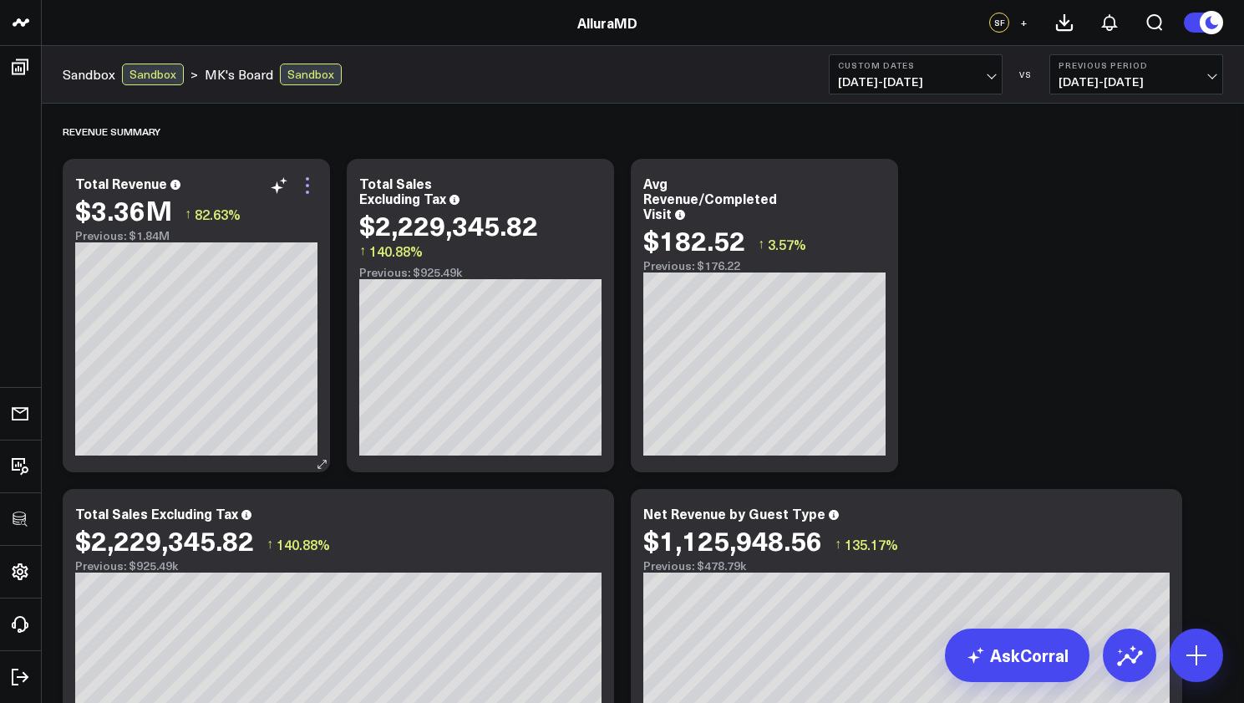
click at [307, 184] on icon at bounding box center [307, 185] width 3 height 3
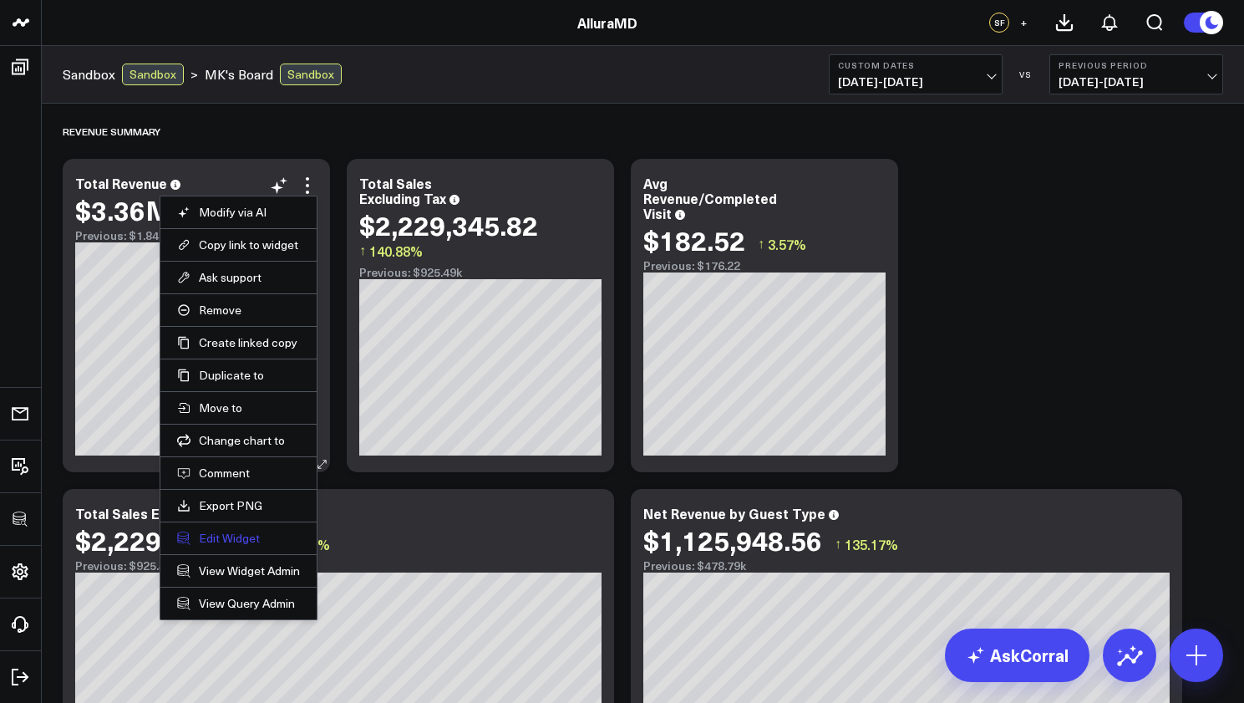
click at [253, 540] on button "Edit Widget" at bounding box center [238, 537] width 123 height 15
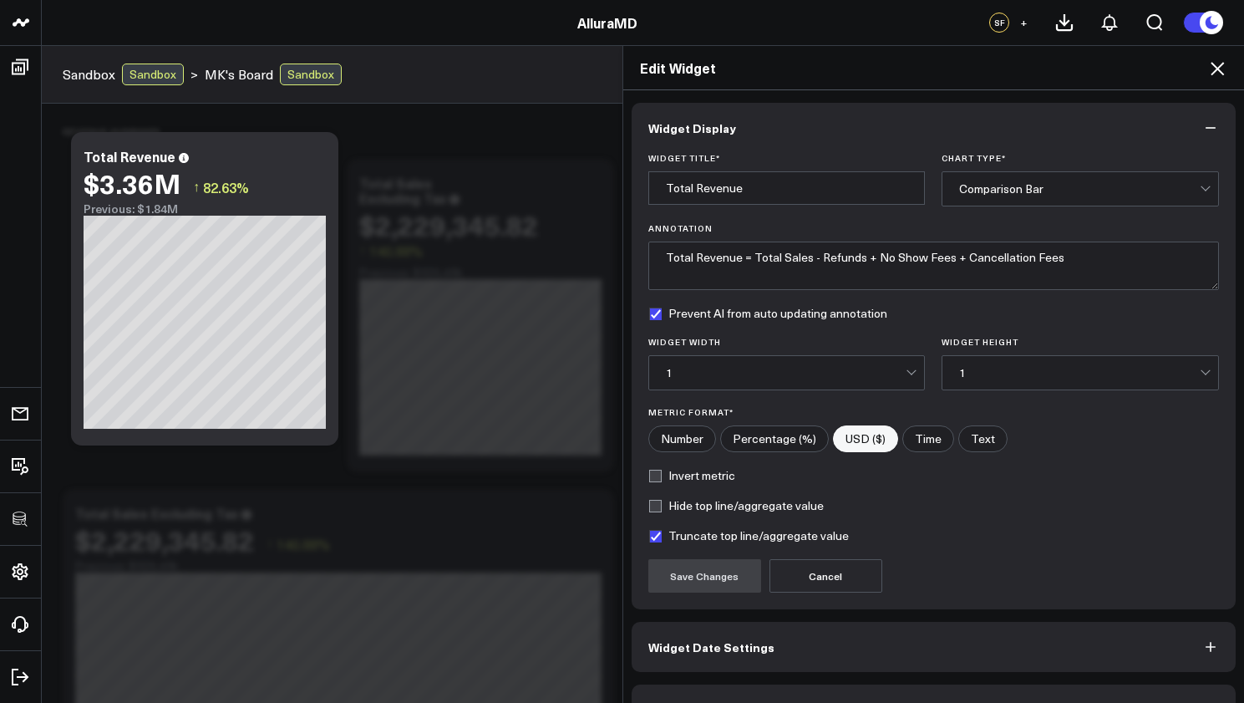
scroll to position [43, 0]
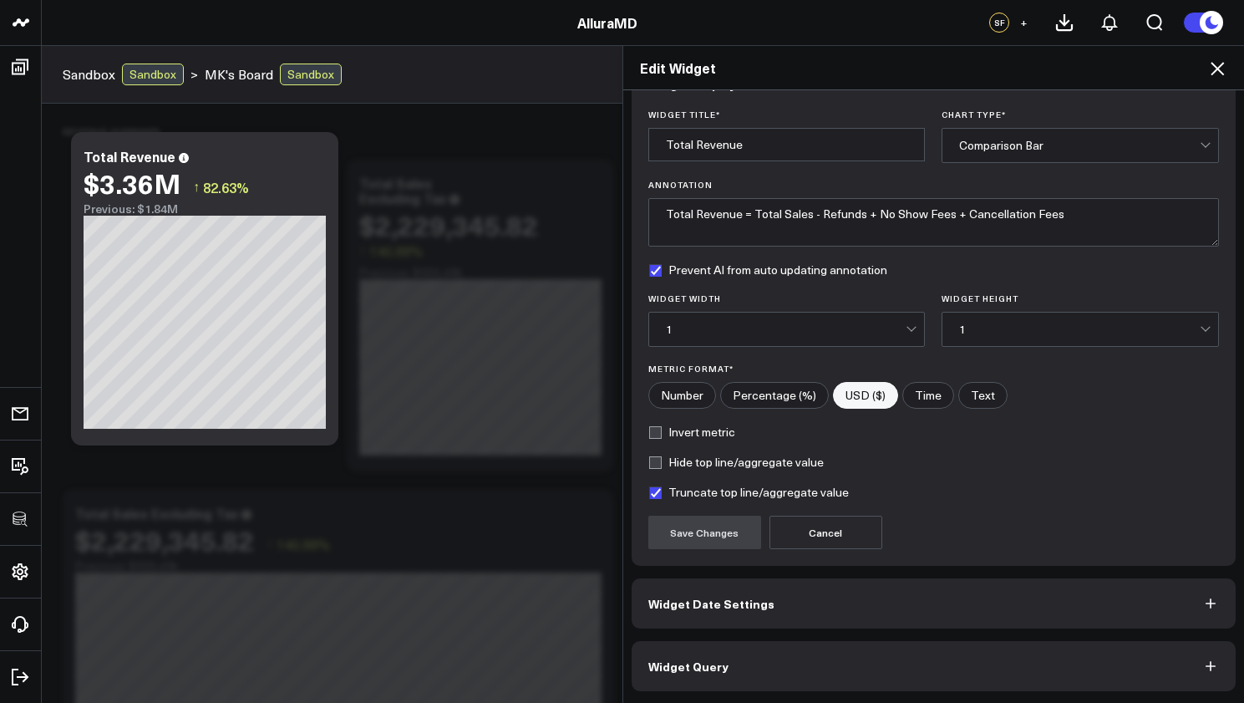
click at [809, 672] on button "Widget Query" at bounding box center [934, 666] width 605 height 50
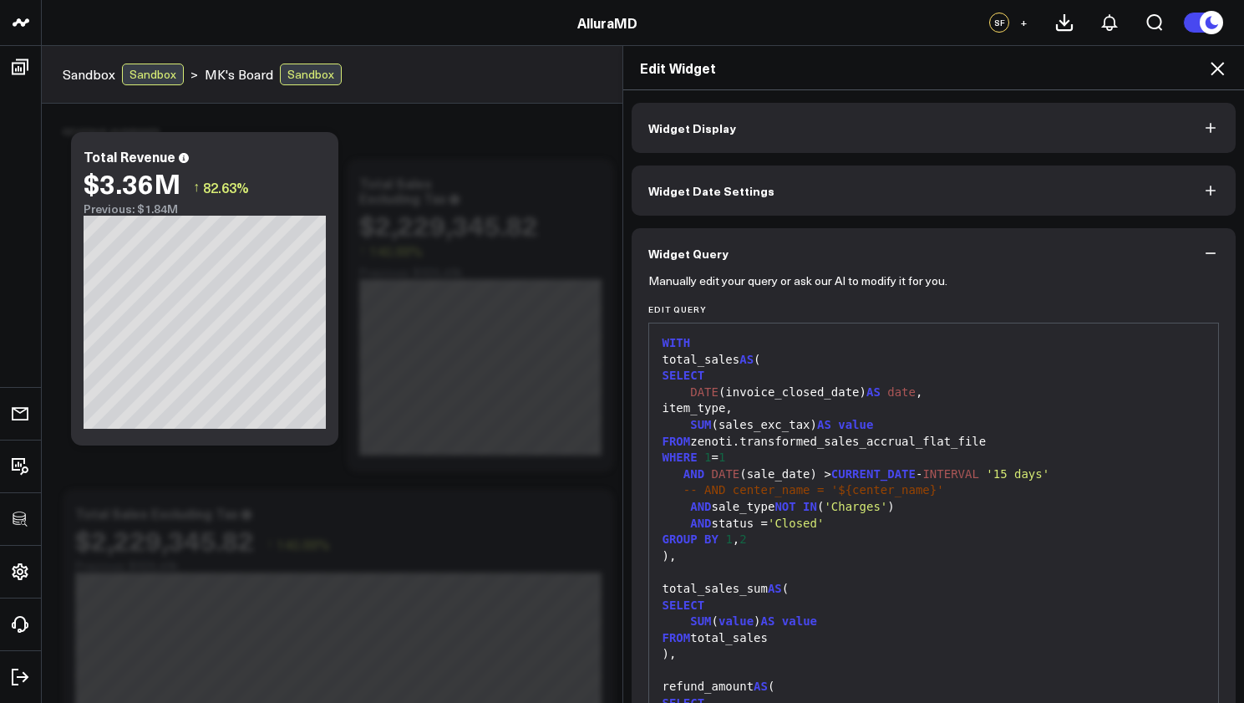
scroll to position [133, 0]
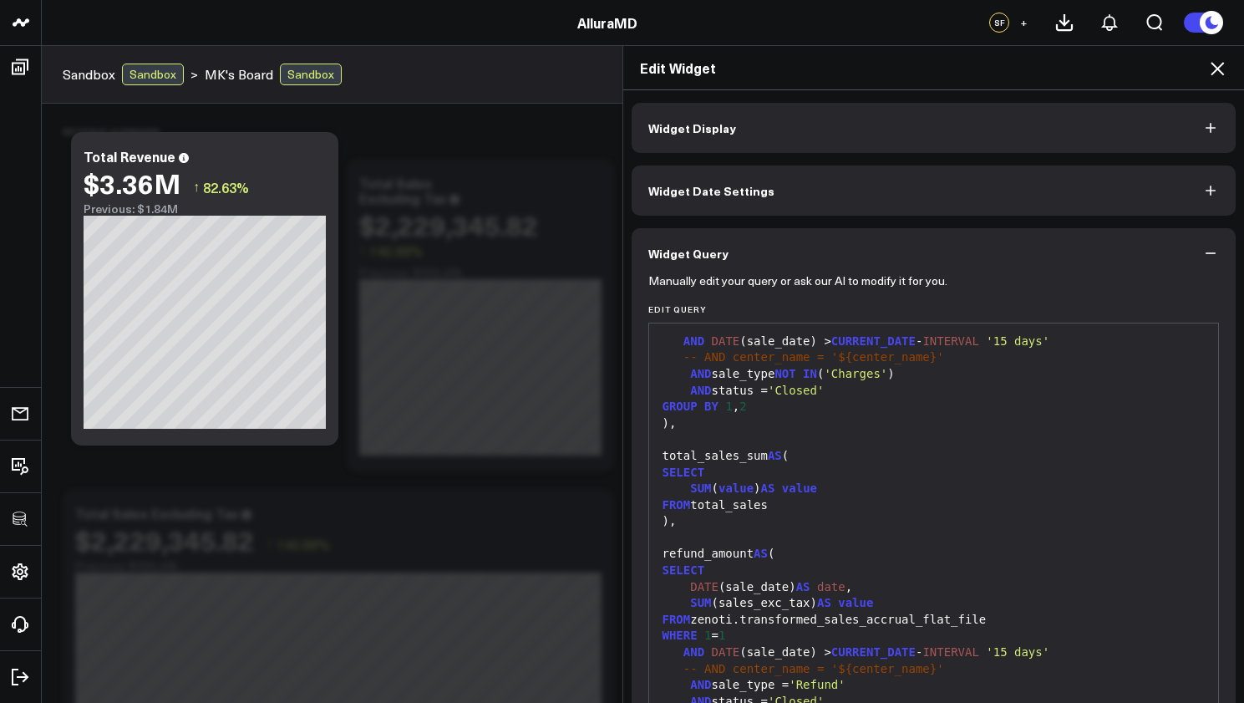
click at [510, 302] on div "Edit Widget Widget Display Widget Date Settings Widget Query Manually edit your…" at bounding box center [622, 373] width 1244 height 657
click at [466, 285] on div "Edit Widget Widget Display Widget Date Settings Widget Query Manually edit your…" at bounding box center [622, 373] width 1244 height 657
click at [378, 149] on div "Edit Widget Widget Display Widget Date Settings Widget Query Manually edit your…" at bounding box center [622, 373] width 1244 height 657
click at [275, 150] on div "Edit Widget Widget Display Widget Date Settings Widget Query Manually edit your…" at bounding box center [622, 373] width 1244 height 657
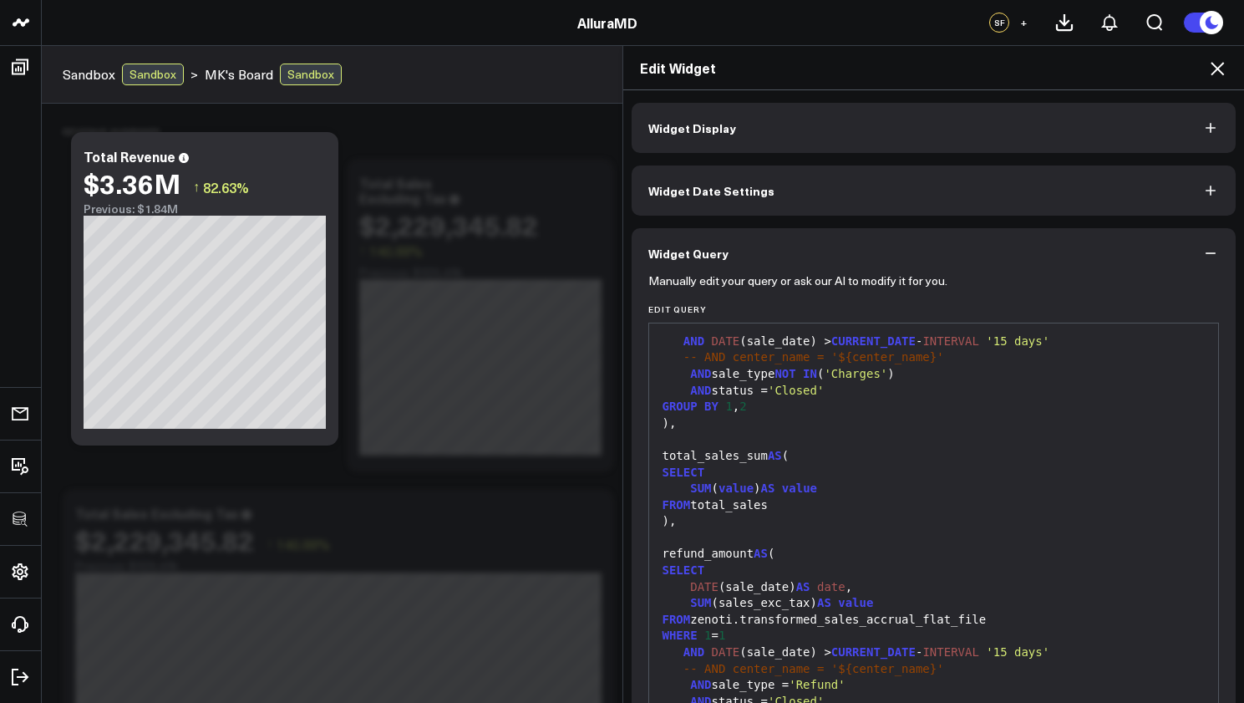
click at [1209, 65] on icon at bounding box center [1217, 68] width 20 height 20
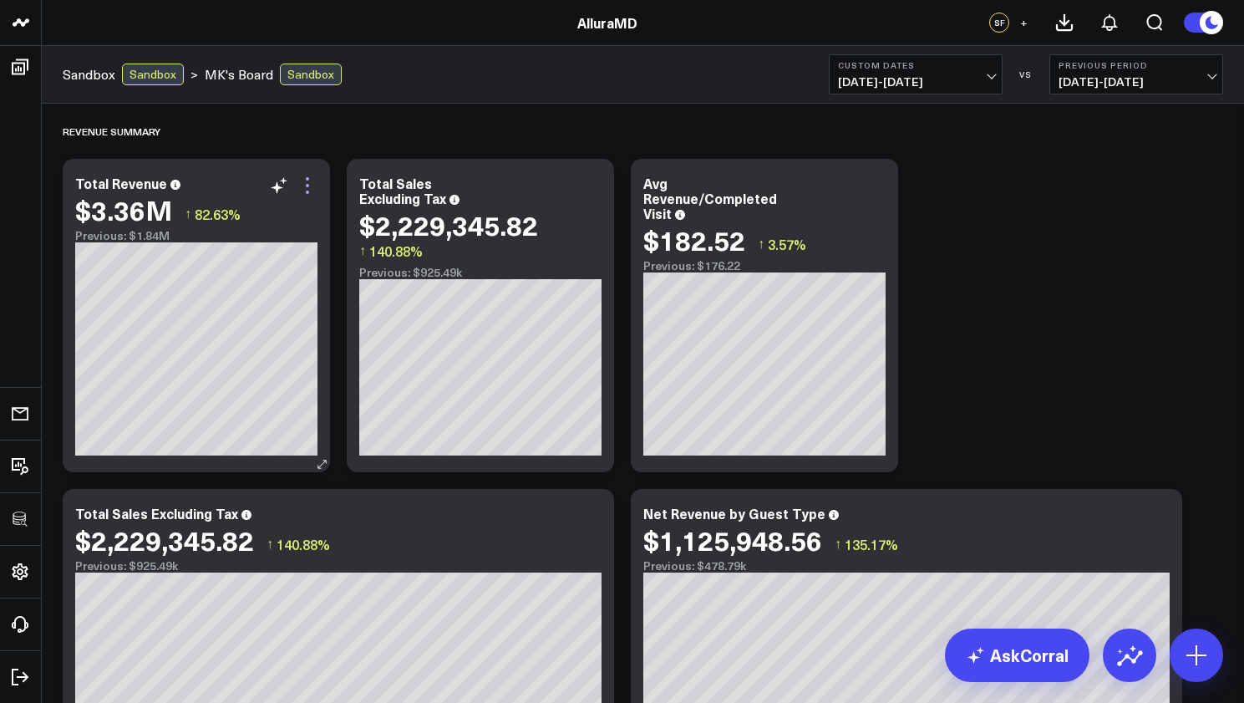
click at [302, 188] on icon at bounding box center [307, 185] width 20 height 20
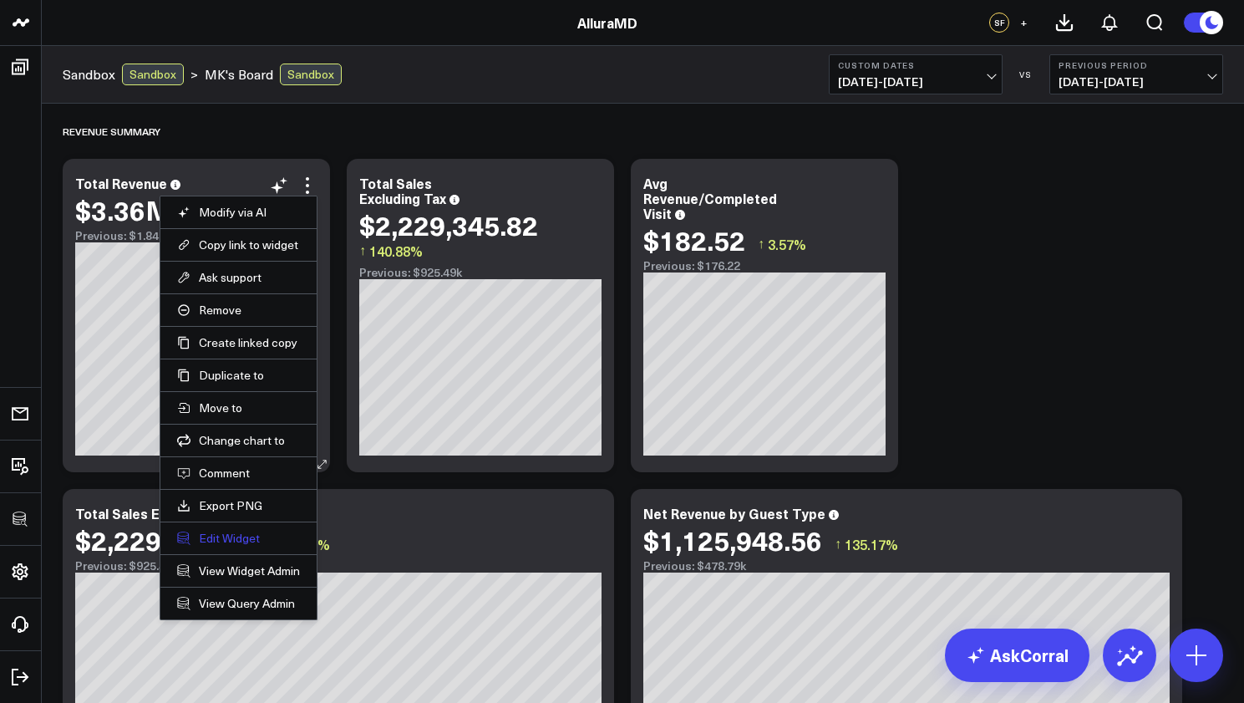
click at [209, 540] on button "Edit Widget" at bounding box center [238, 537] width 123 height 15
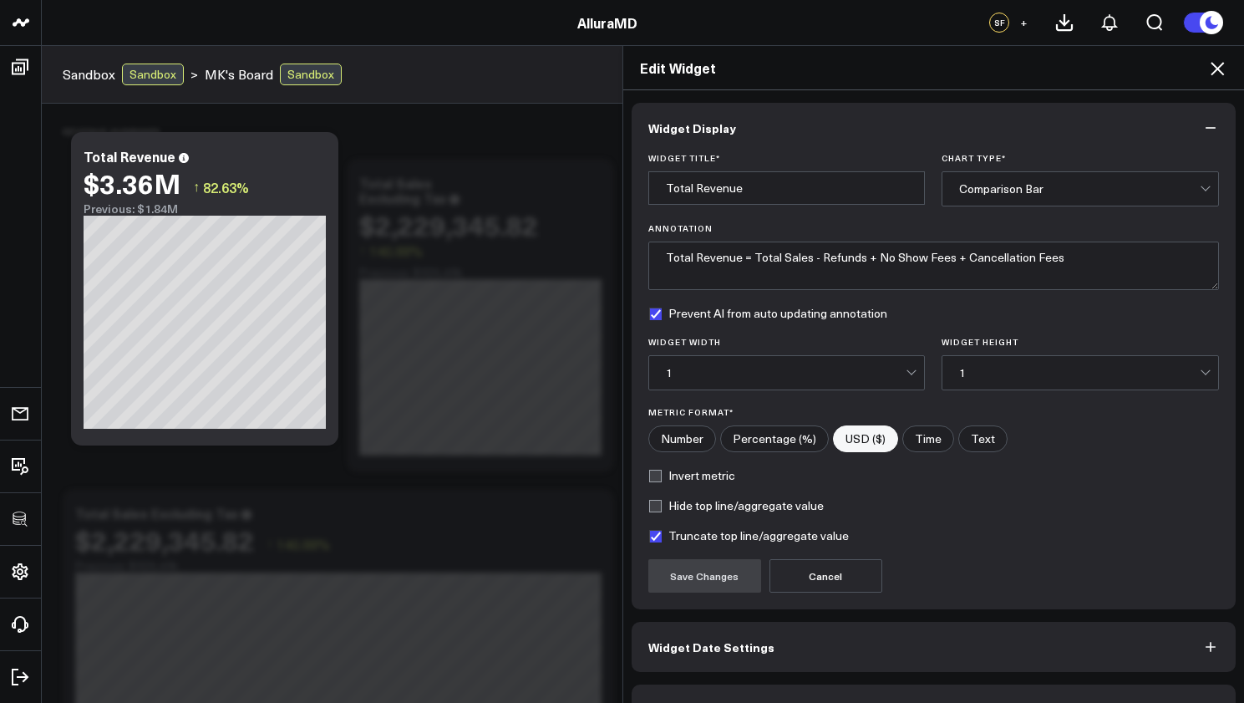
scroll to position [43, 0]
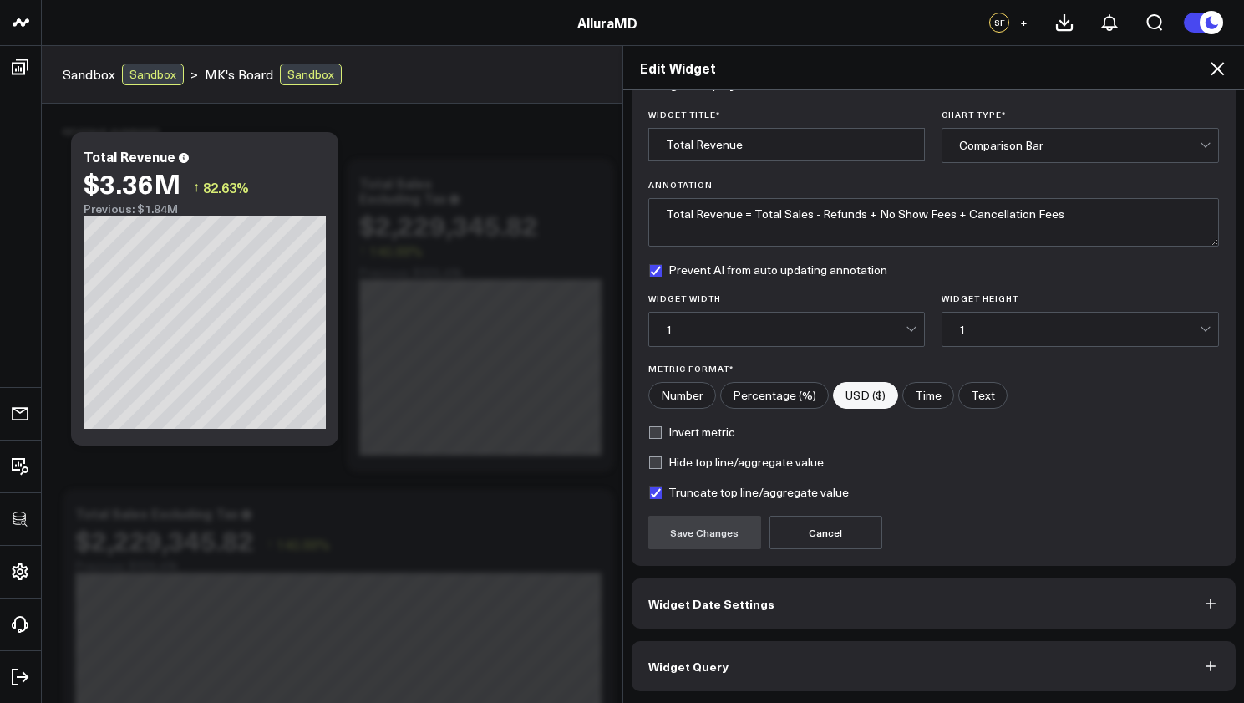
click at [929, 658] on button "Widget Query" at bounding box center [934, 666] width 605 height 50
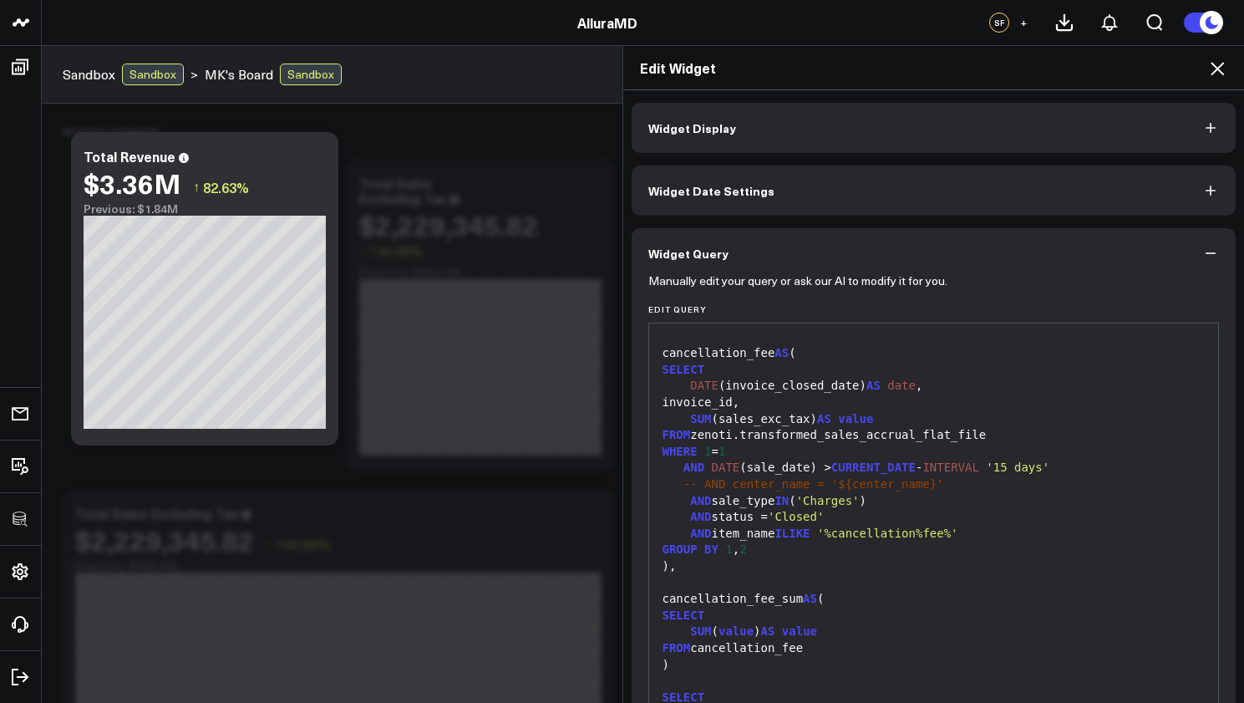
scroll to position [116, 0]
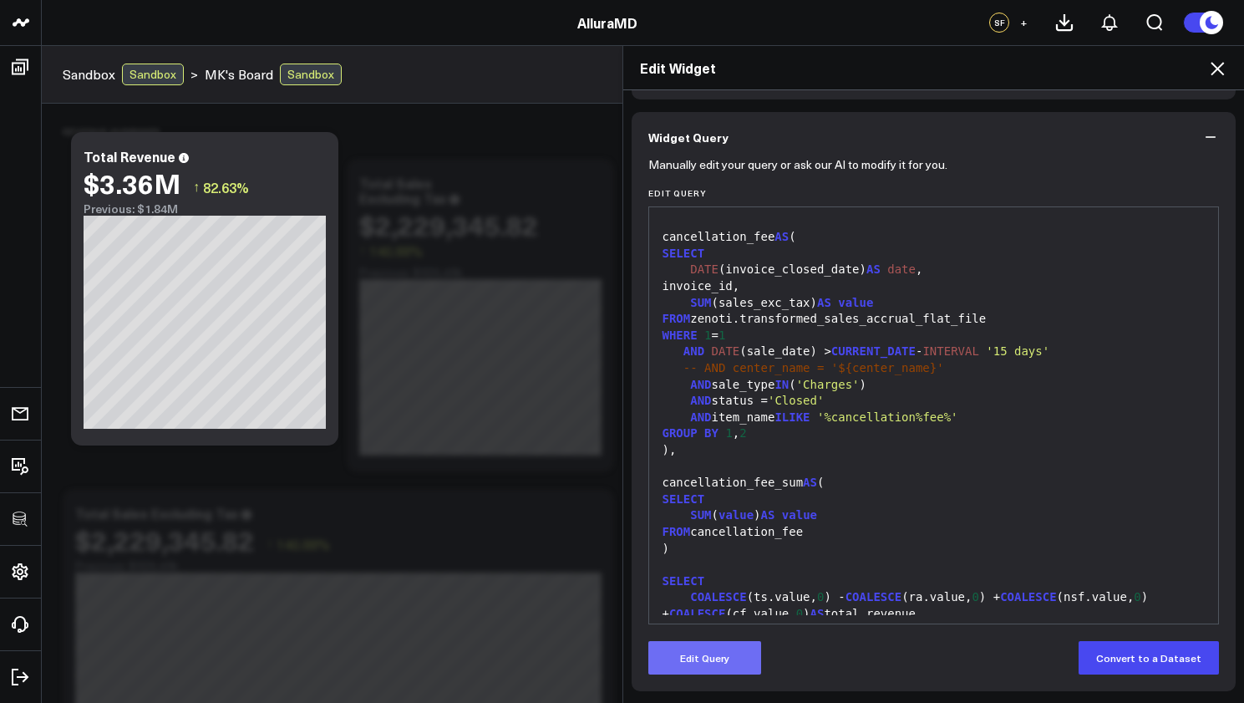
click at [748, 666] on button "Edit Query" at bounding box center [704, 657] width 113 height 33
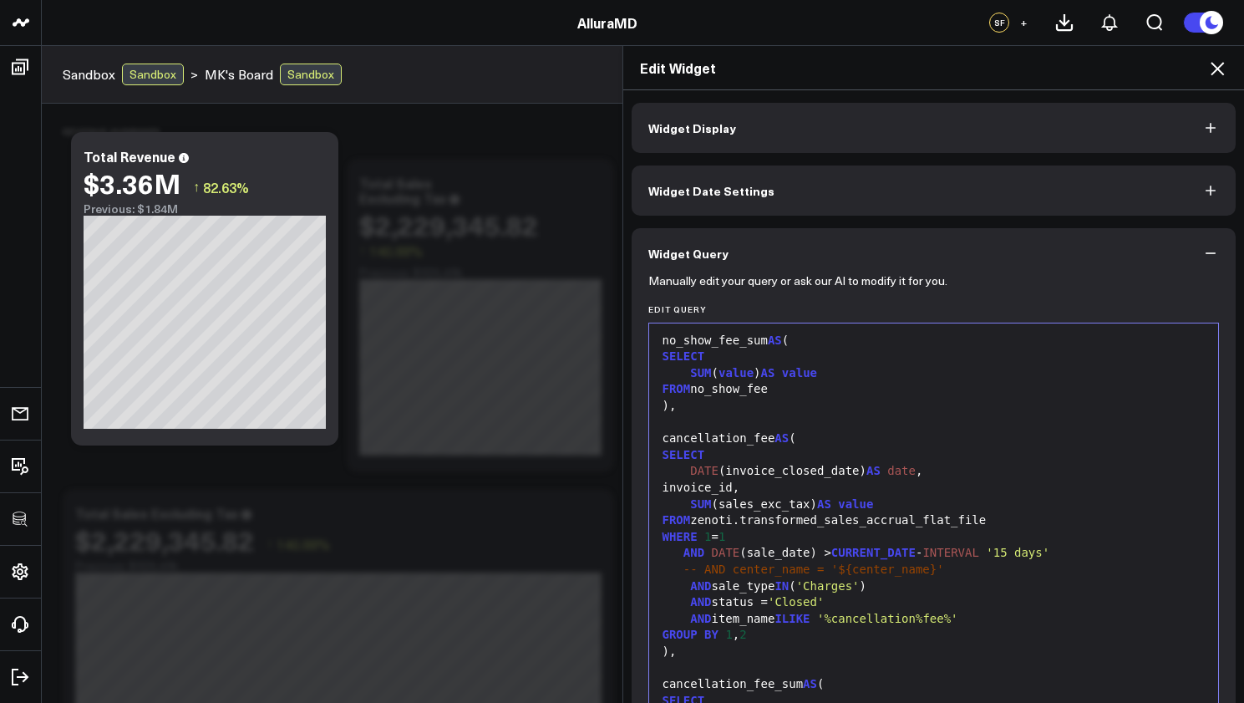
scroll to position [190, 0]
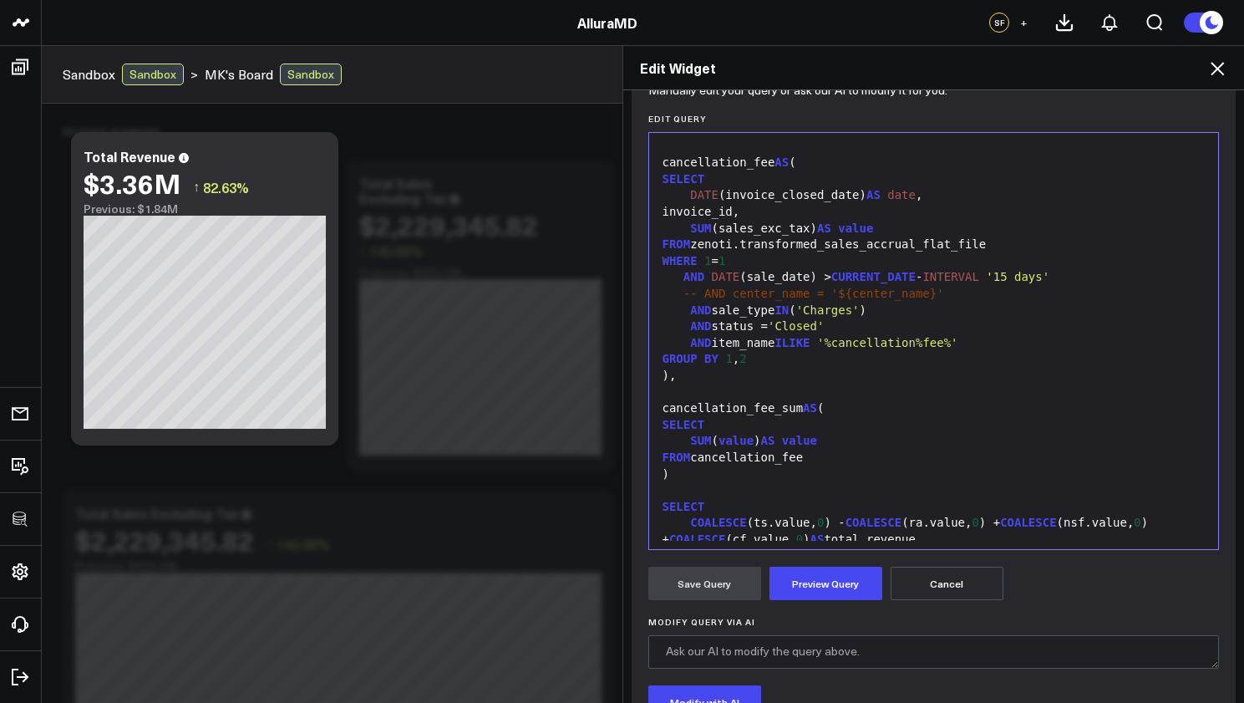
click at [439, 502] on div "Edit Widget Widget Display Widget Date Settings Widget Query Manually edit your…" at bounding box center [622, 373] width 1244 height 657
click at [1220, 63] on icon at bounding box center [1217, 68] width 20 height 20
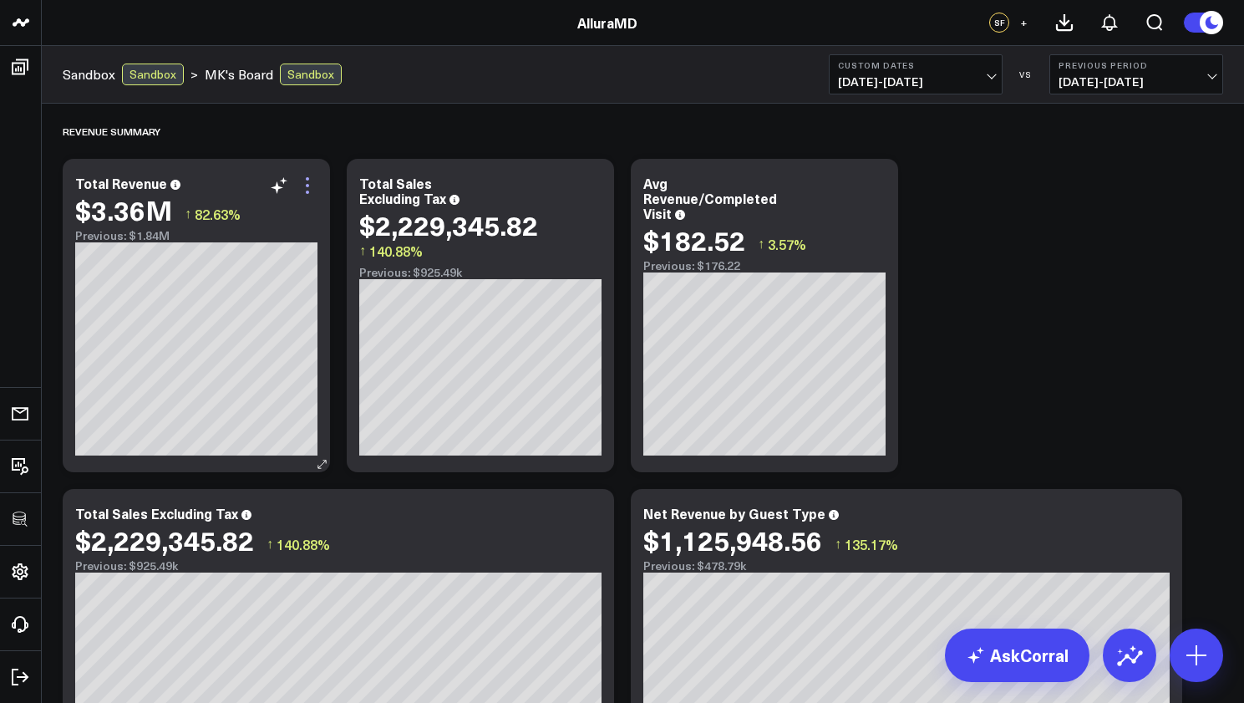
click at [306, 187] on icon at bounding box center [307, 185] width 20 height 20
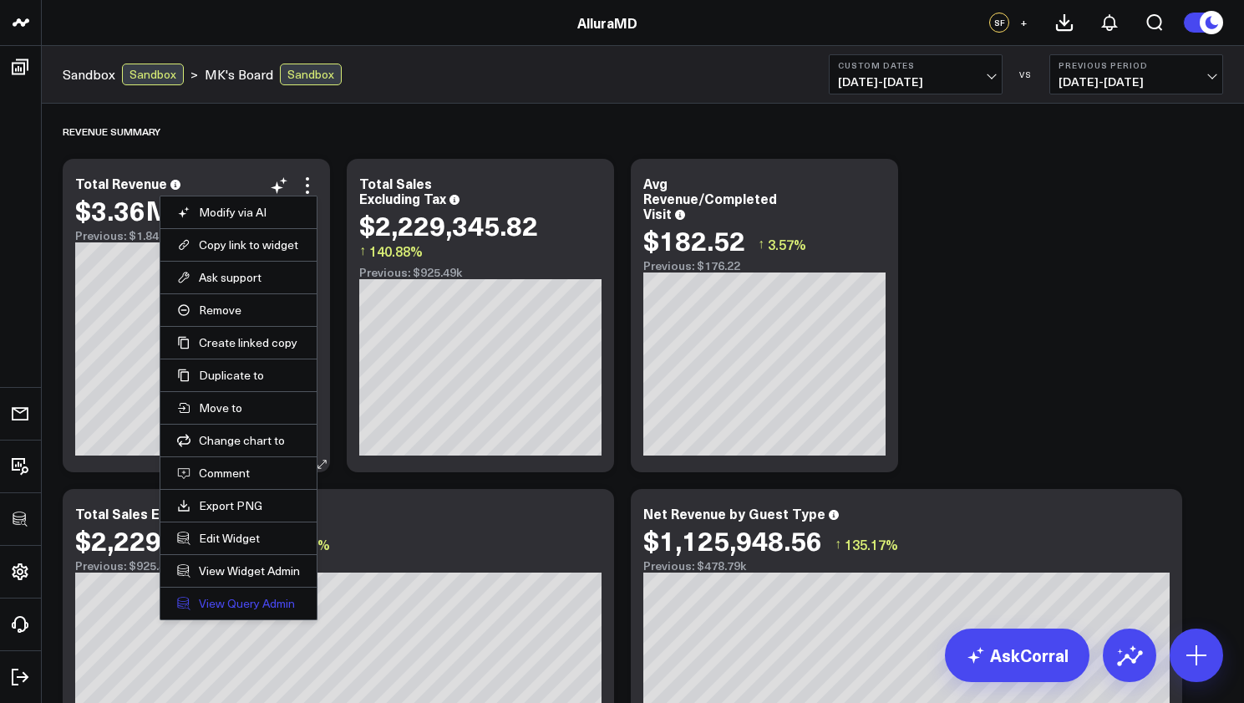
click at [261, 604] on link "View Query Admin" at bounding box center [238, 603] width 123 height 15
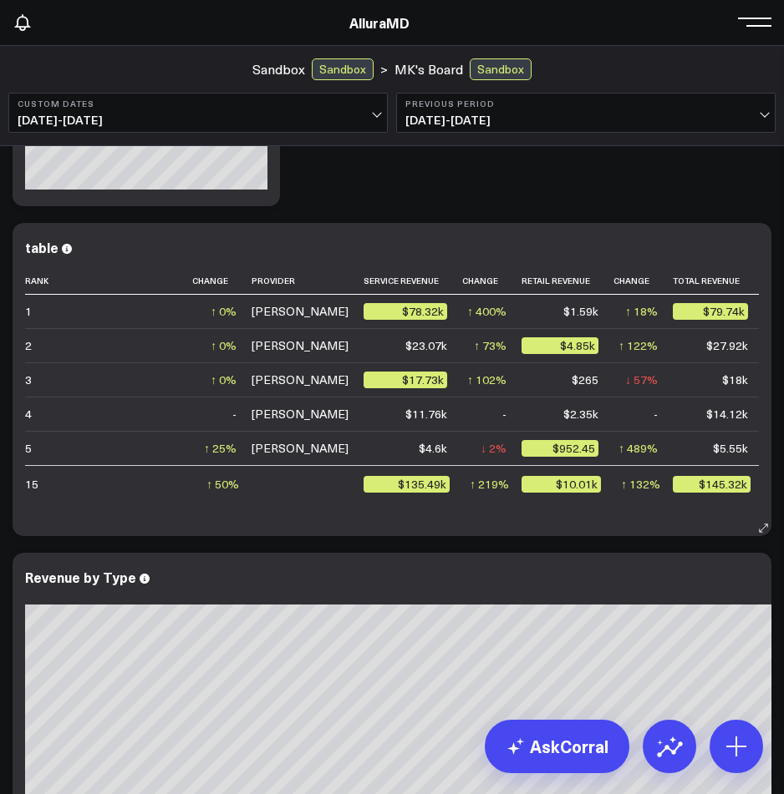
scroll to position [84, 0]
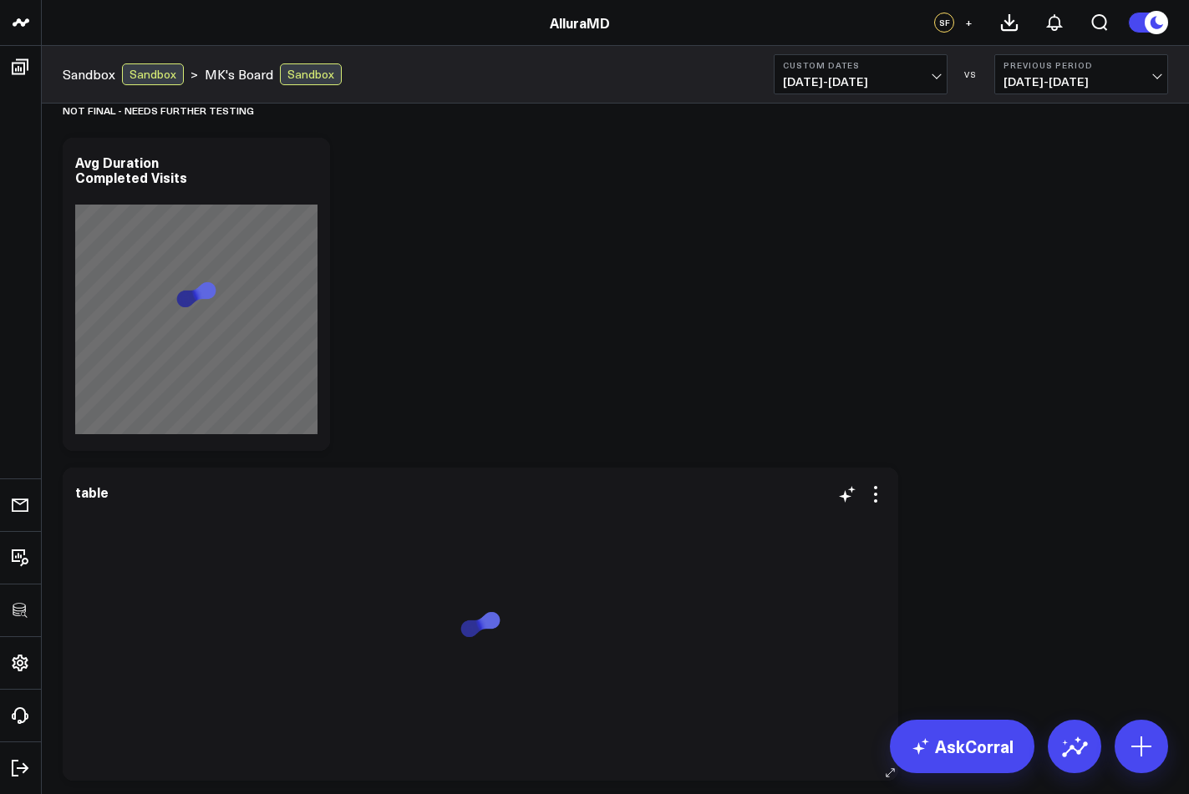
scroll to position [2519, 0]
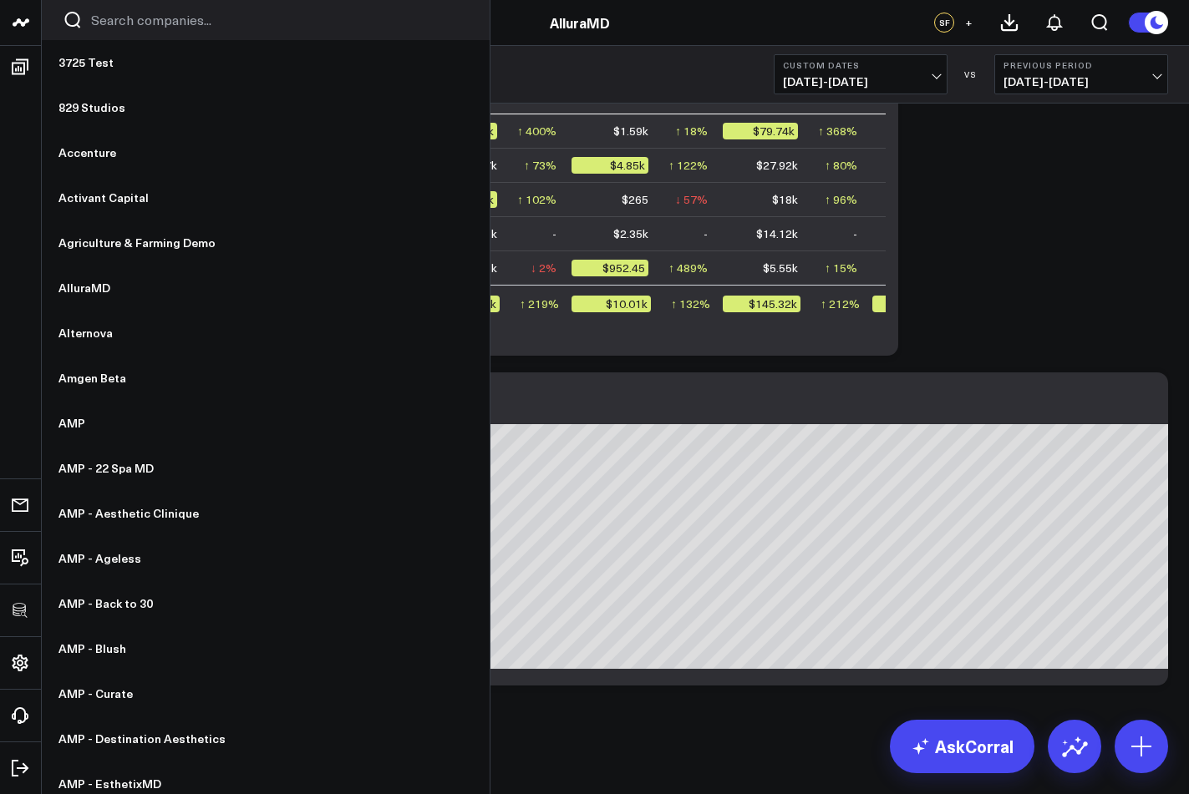
click at [123, 22] on input "Search companies input" at bounding box center [280, 20] width 378 height 18
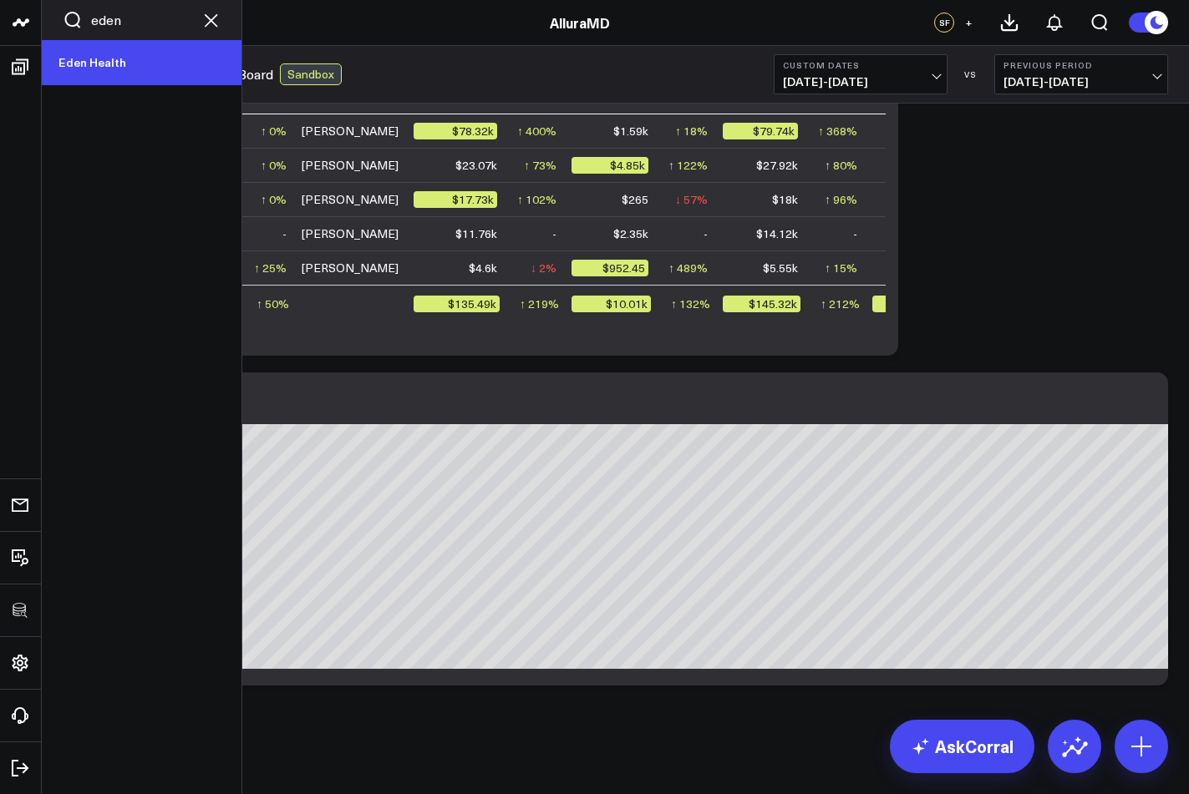
type input "eden"
click at [114, 63] on link "Eden Health" at bounding box center [142, 62] width 200 height 45
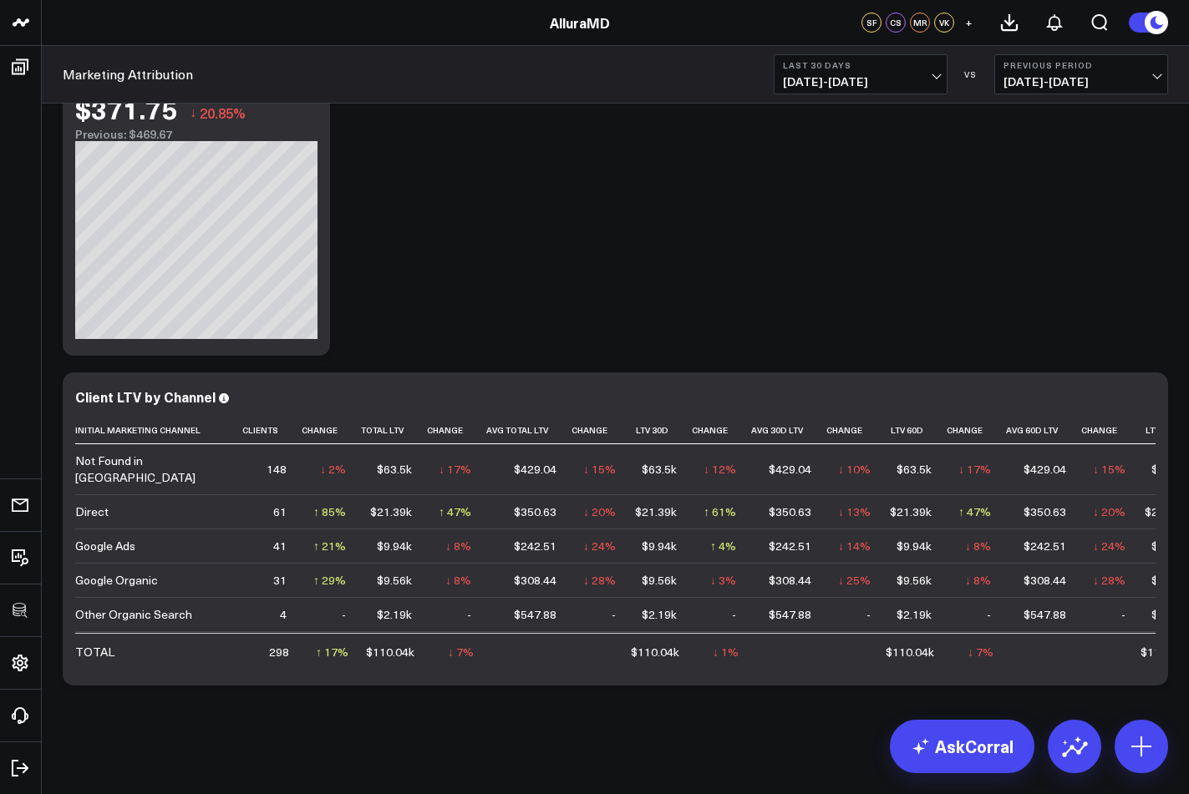
scroll to position [602, 0]
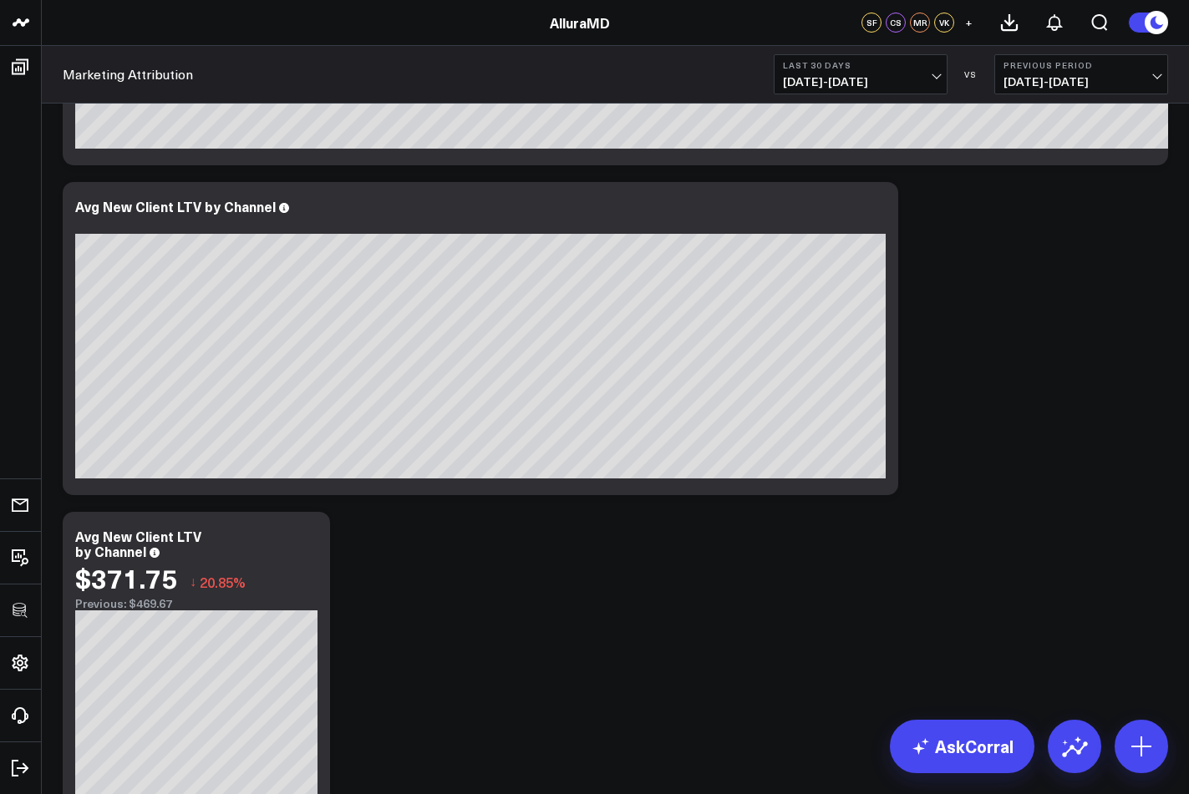
click at [771, 1] on header "3725 Test 829 Studios Accenture Activant Capital Agriculture & Farming Demo All…" at bounding box center [594, 23] width 1189 height 46
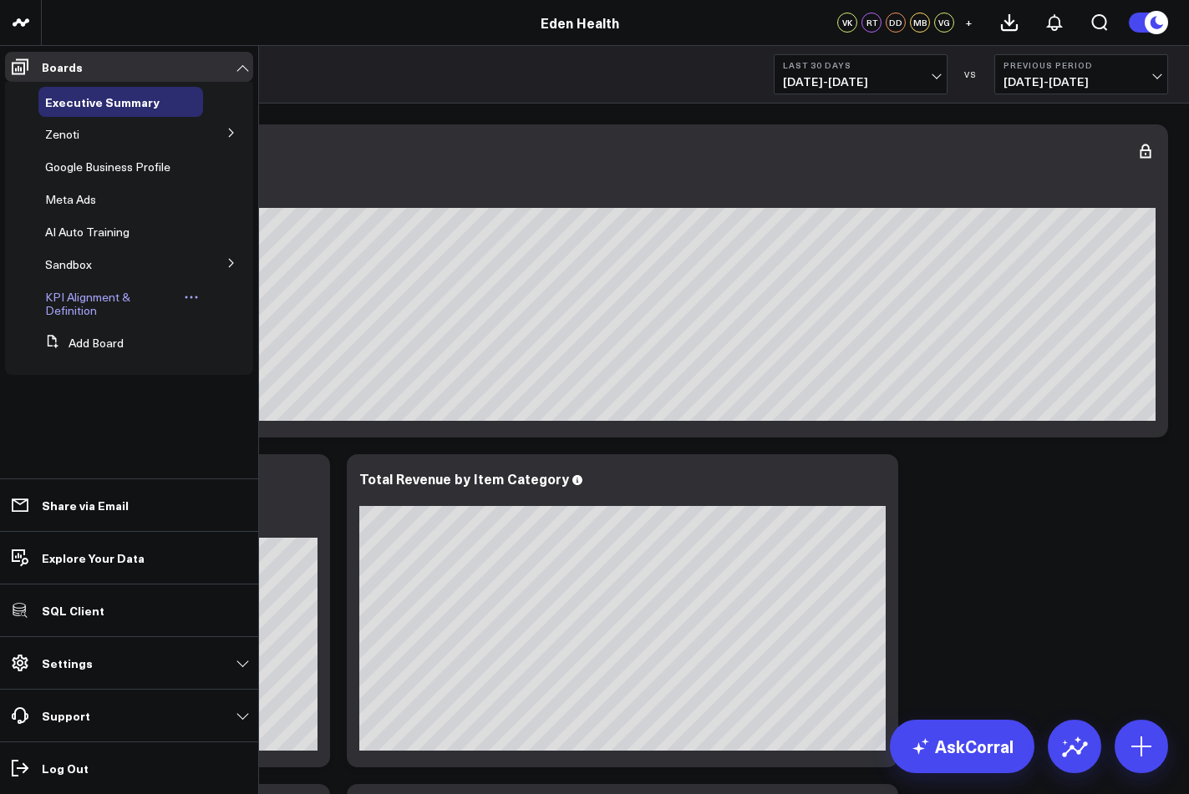
click at [74, 305] on span "KPI Alignment & Definition" at bounding box center [87, 303] width 85 height 29
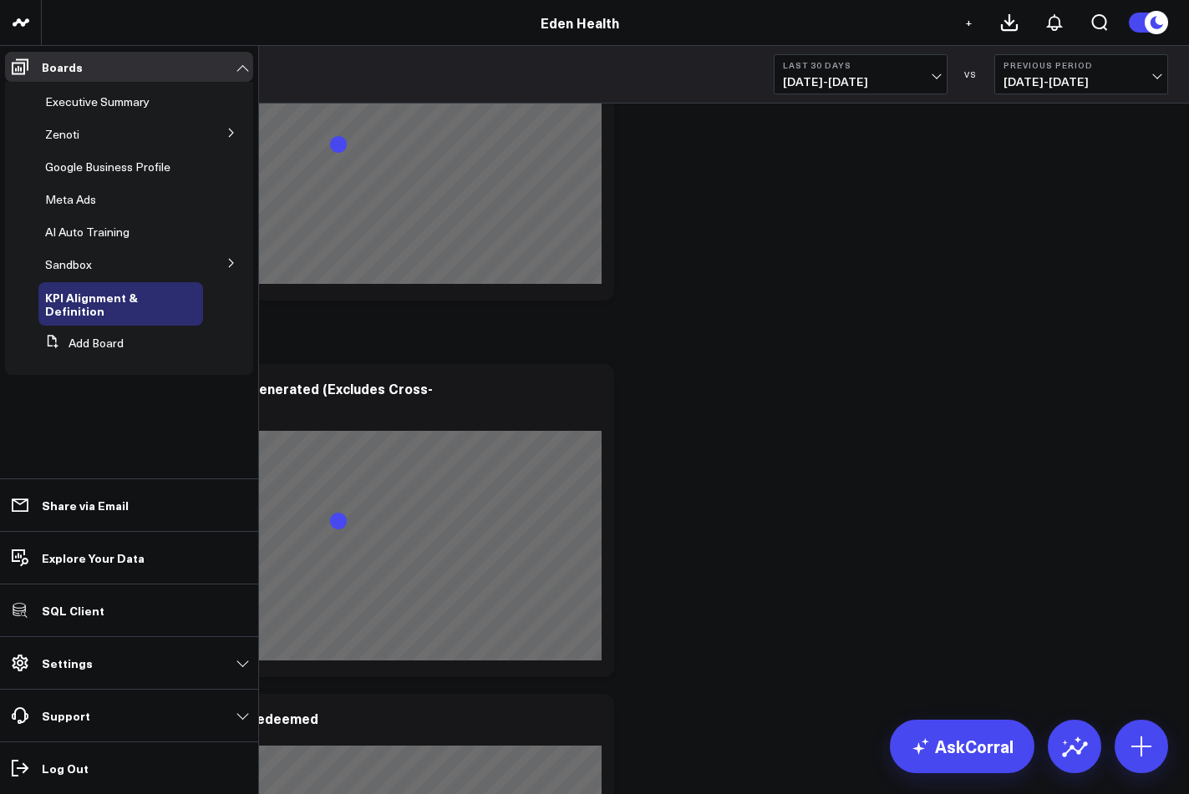
scroll to position [2546, 0]
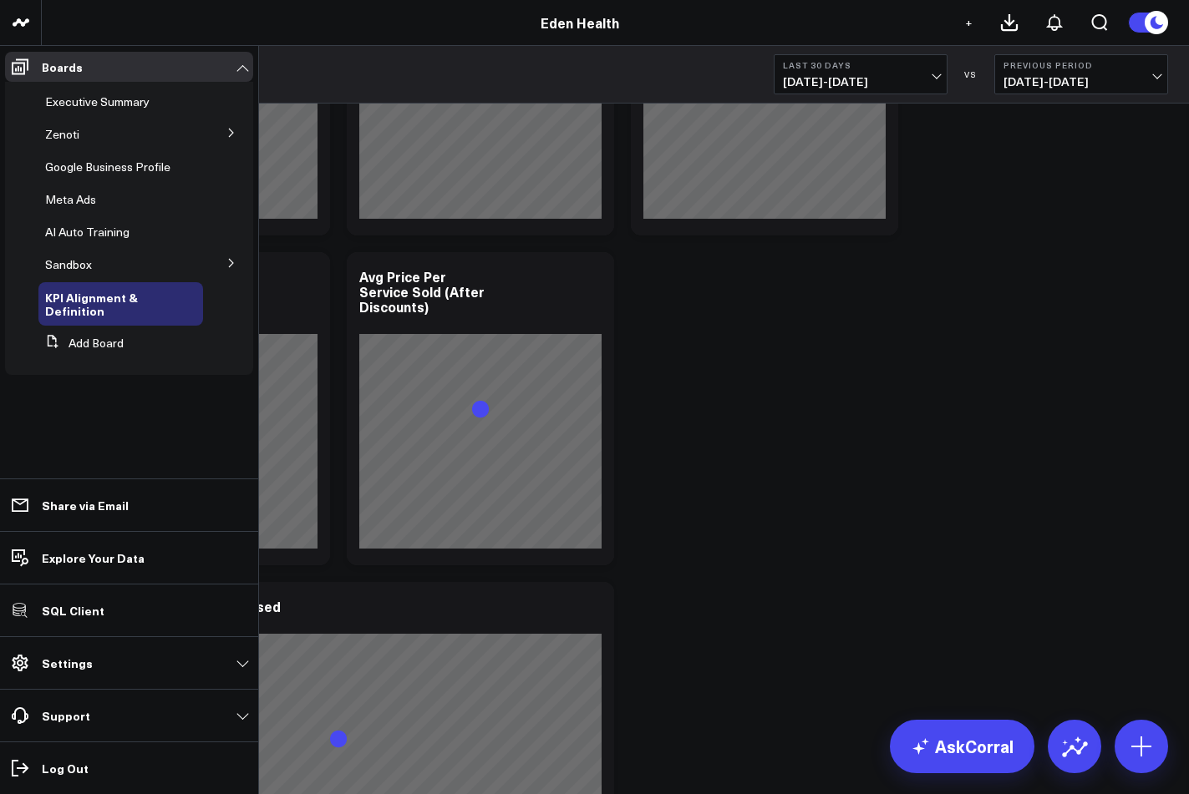
click at [208, 132] on li "Zenoti Business Overview Sales Accrual Appointments Booking Funnel" at bounding box center [129, 134] width 248 height 30
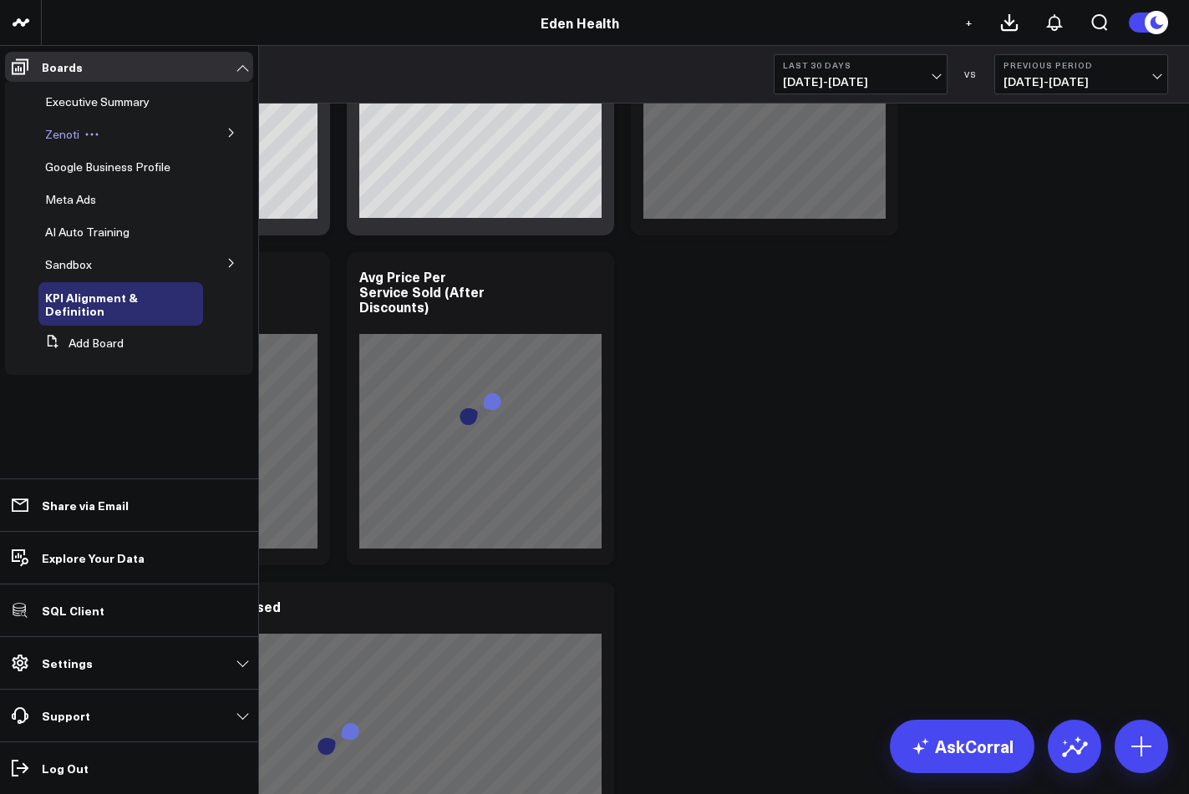
click at [137, 137] on div "Zenoti" at bounding box center [120, 134] width 165 height 30
click at [68, 137] on span "Zenoti" at bounding box center [62, 134] width 34 height 16
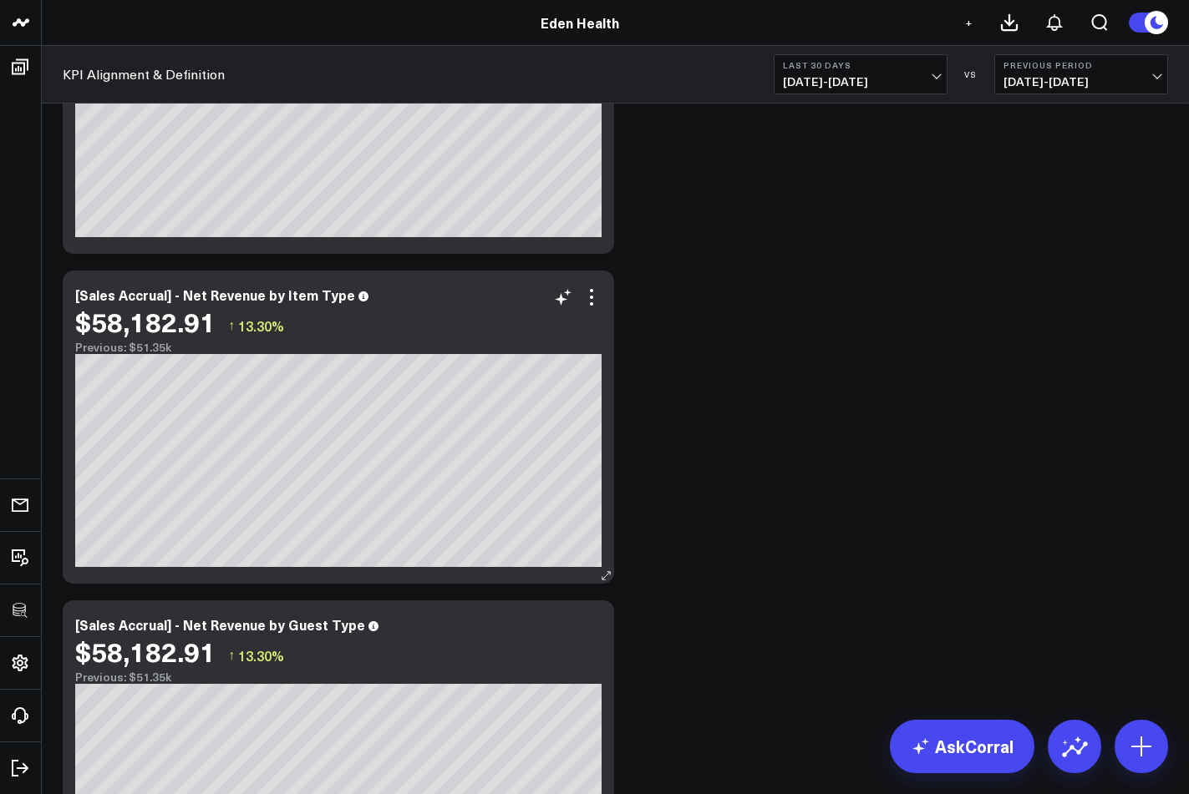
scroll to position [0, 0]
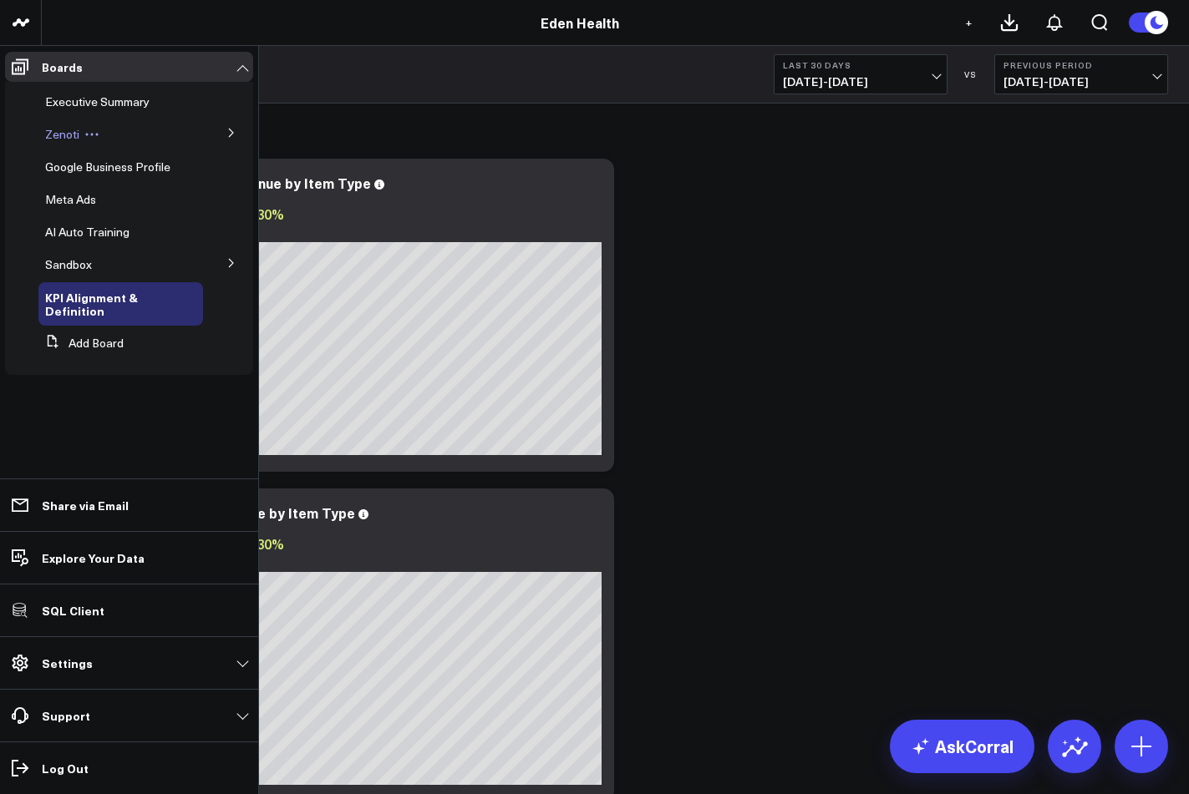
click at [48, 137] on span "Zenoti" at bounding box center [62, 134] width 34 height 16
click at [229, 132] on icon at bounding box center [231, 133] width 10 height 10
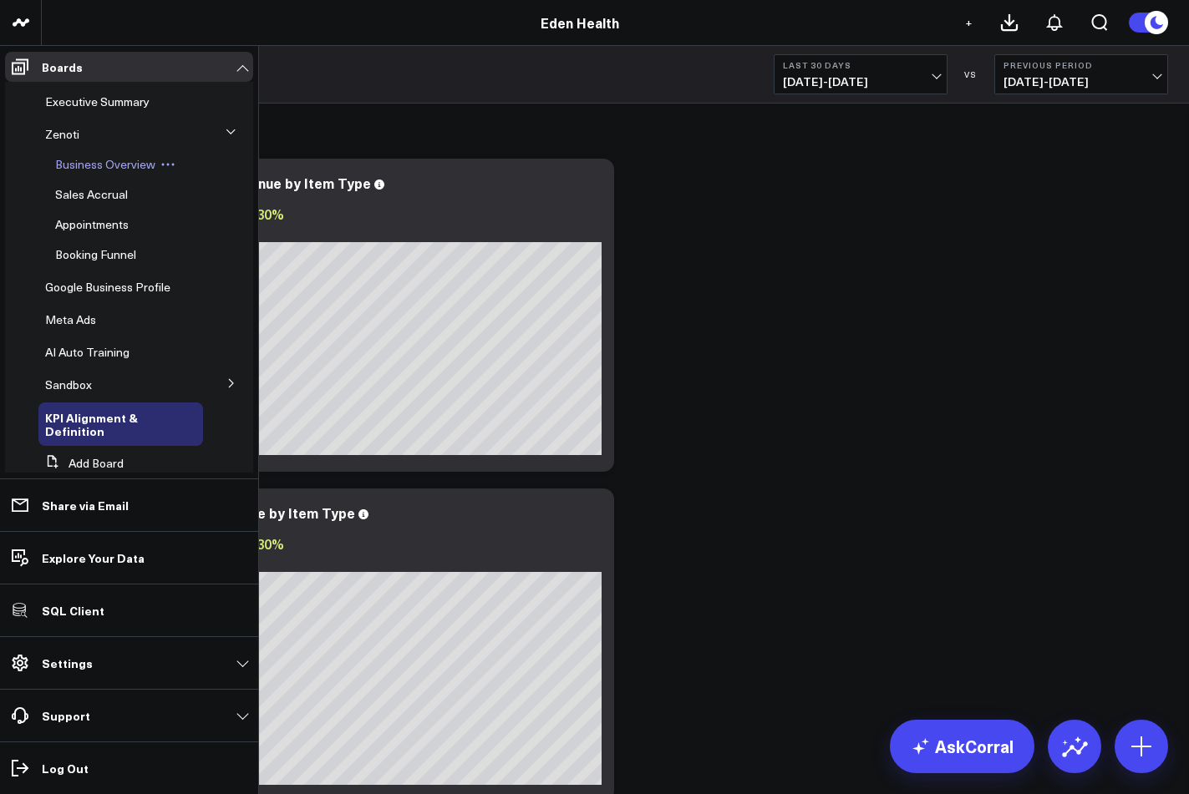
click at [96, 169] on span "Business Overview" at bounding box center [105, 164] width 100 height 16
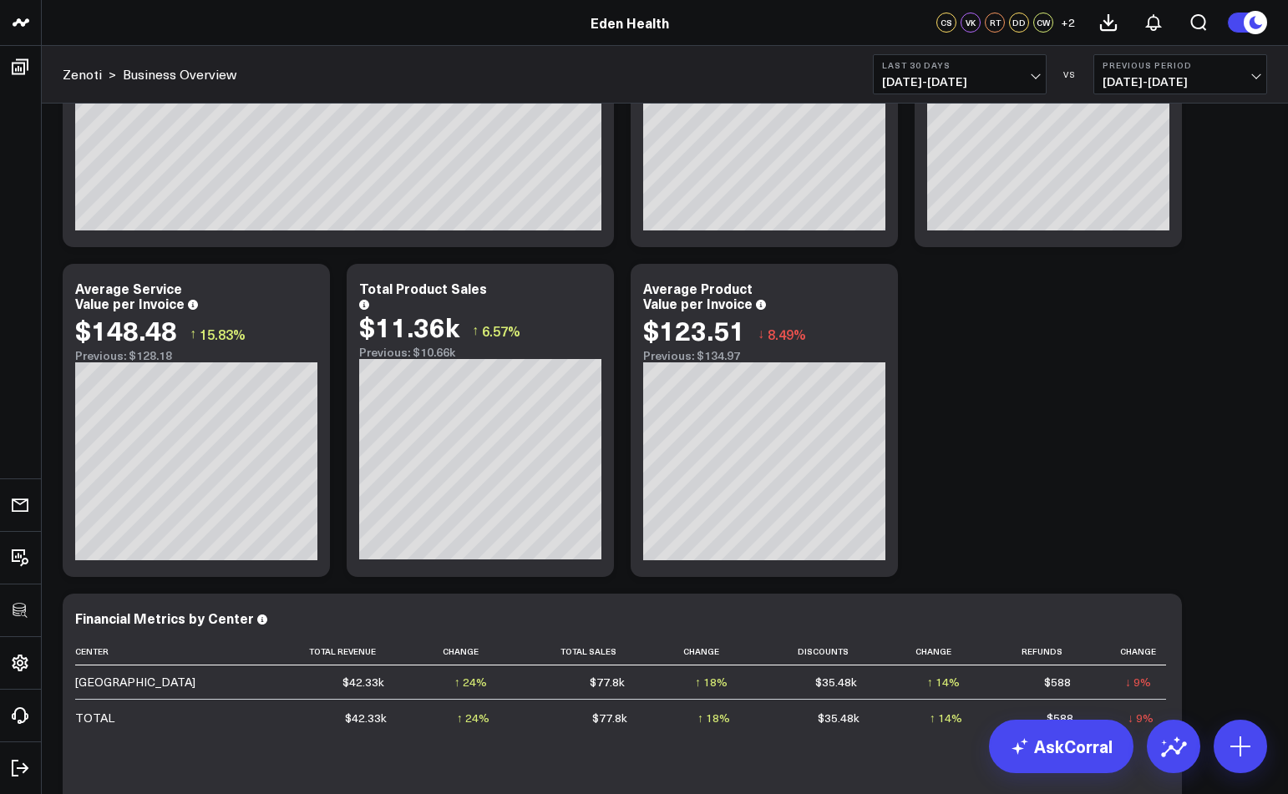
scroll to position [1106, 0]
